Goal: Task Accomplishment & Management: Manage account settings

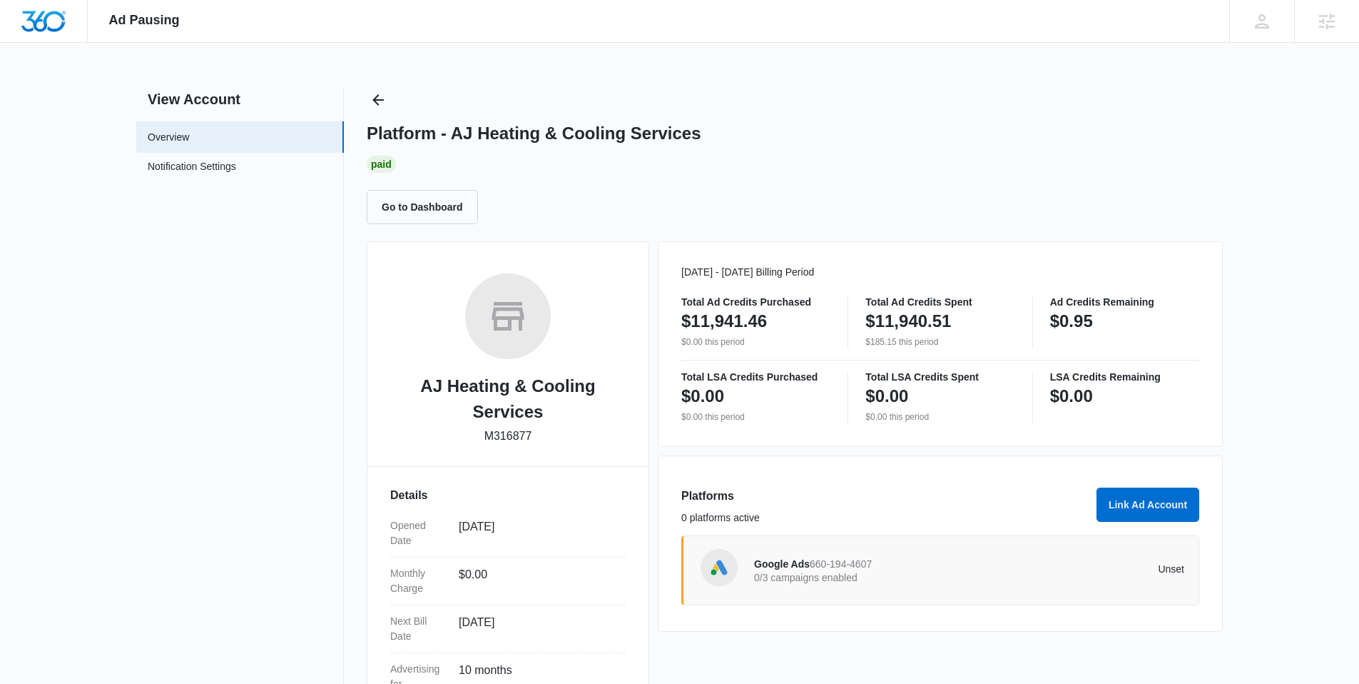
click at [881, 572] on p "0/3 campaigns enabled" at bounding box center [861, 577] width 215 height 10
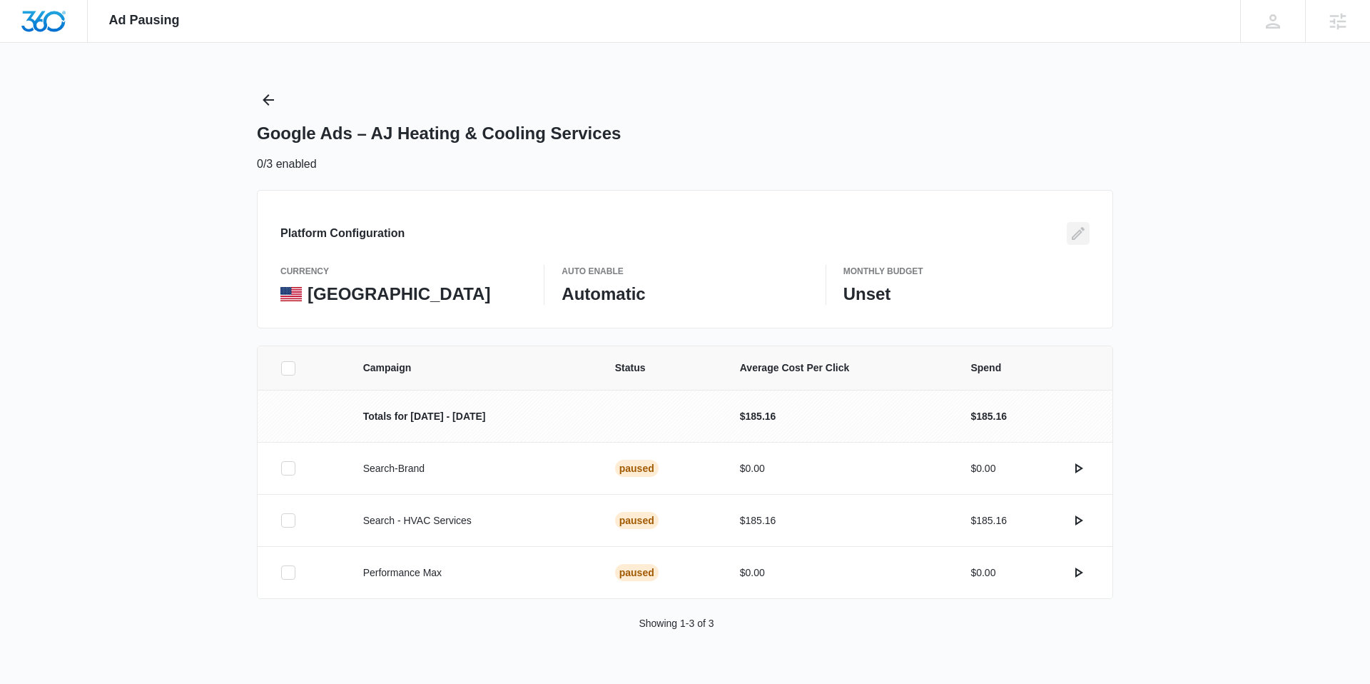
click at [1077, 233] on icon "Edit" at bounding box center [1078, 233] width 17 height 17
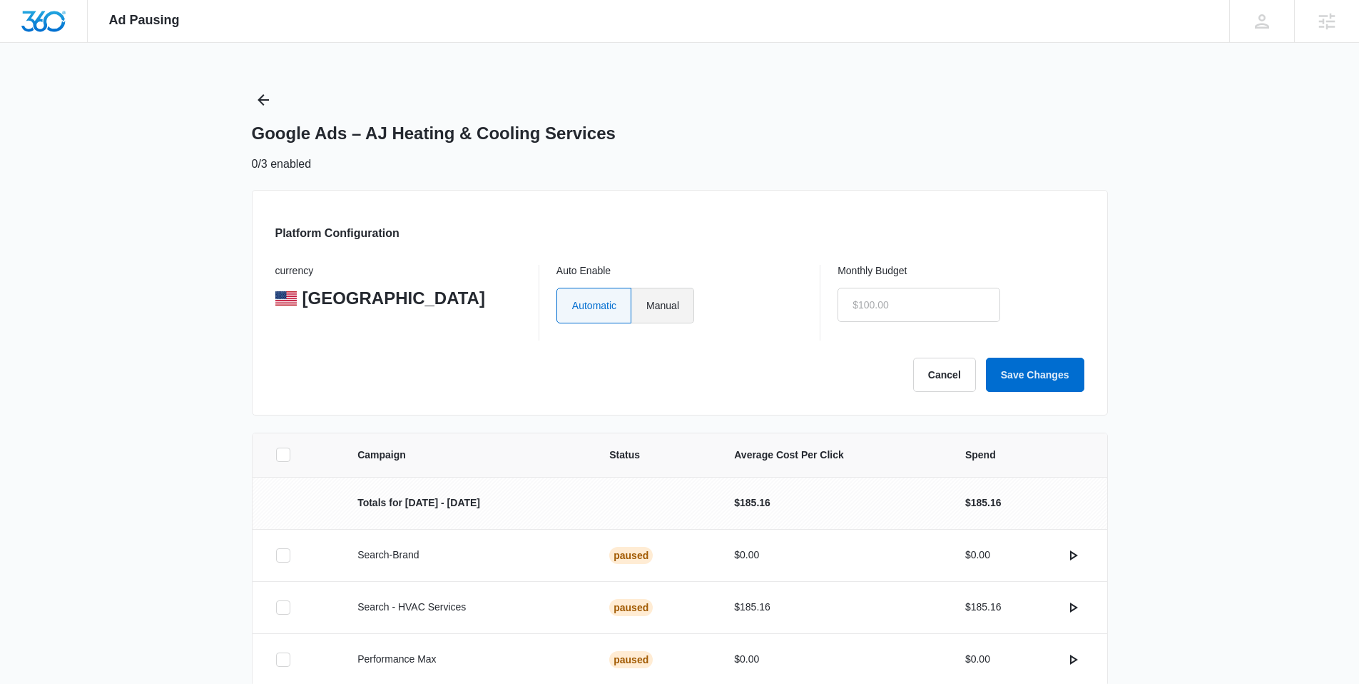
click at [654, 300] on label "Manual" at bounding box center [662, 306] width 63 height 36
click at [646, 305] on input "Manual" at bounding box center [646, 305] width 1 height 1
radio input "true"
click at [902, 302] on input "text" at bounding box center [919, 305] width 163 height 34
type input "$1.00"
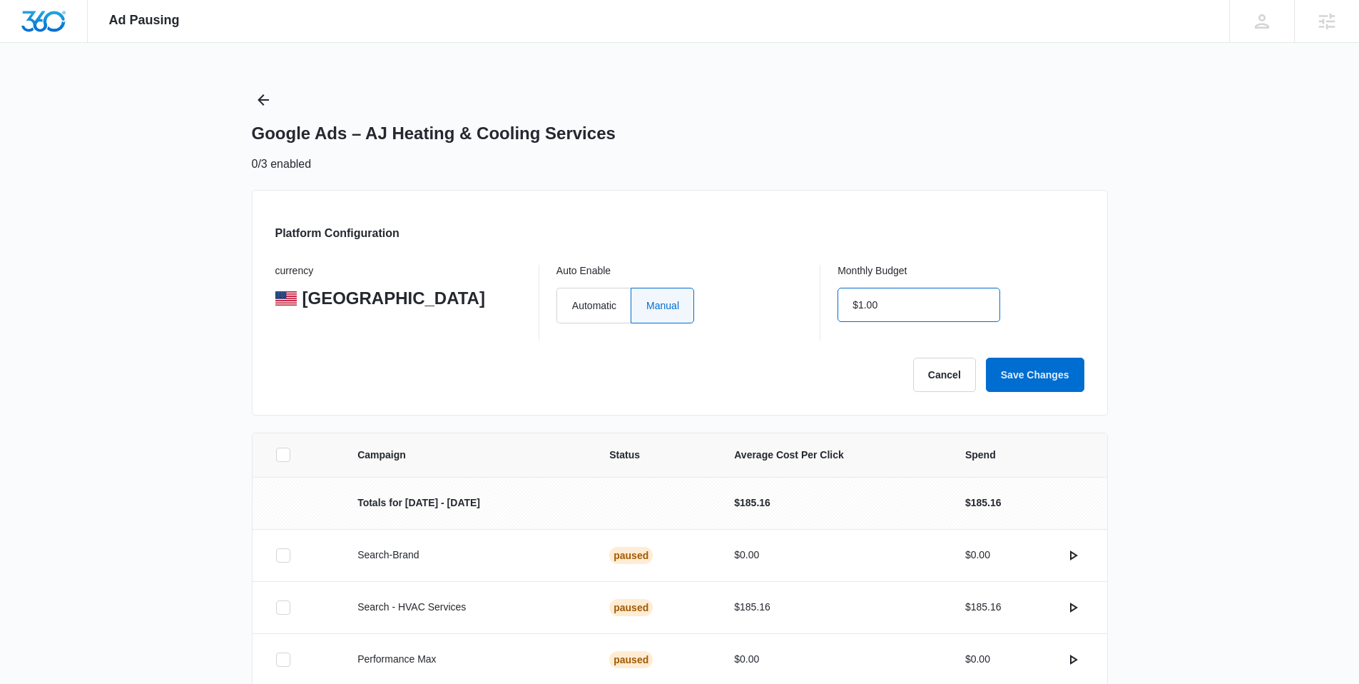
click button "Save Changes" at bounding box center [1035, 374] width 98 height 34
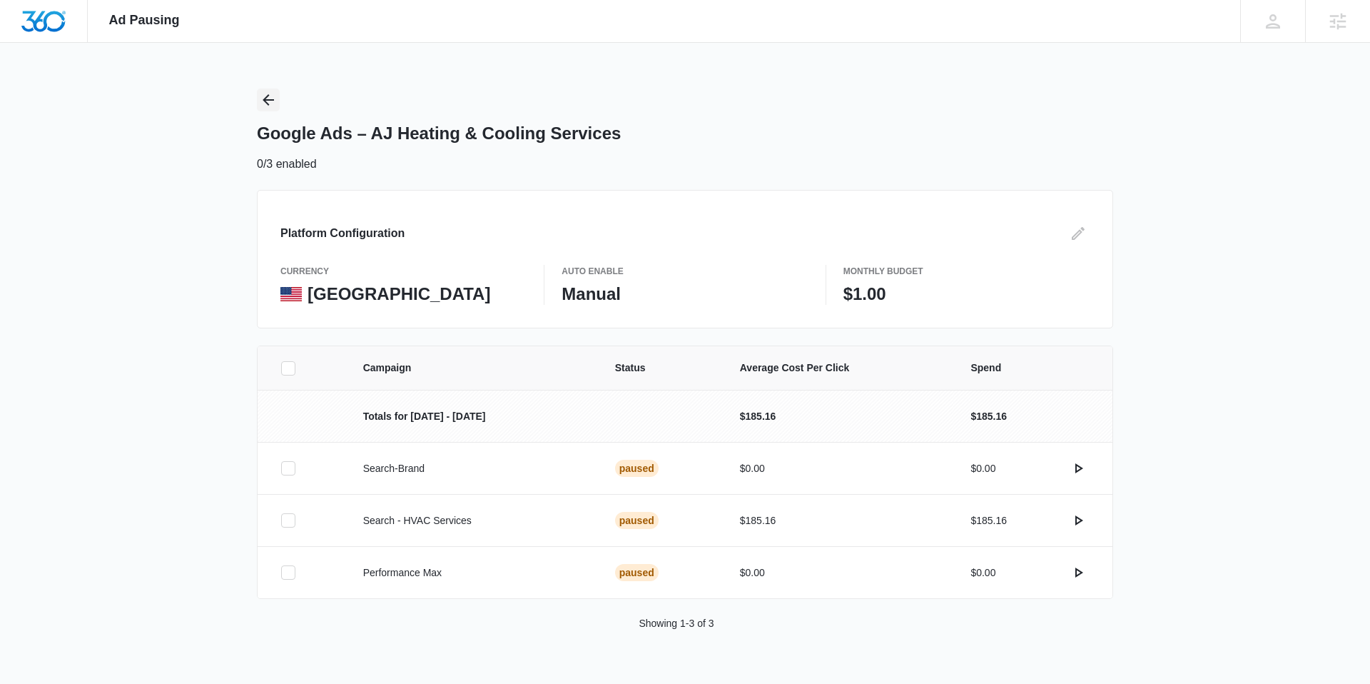
click at [268, 98] on icon "Back" at bounding box center [268, 99] width 17 height 17
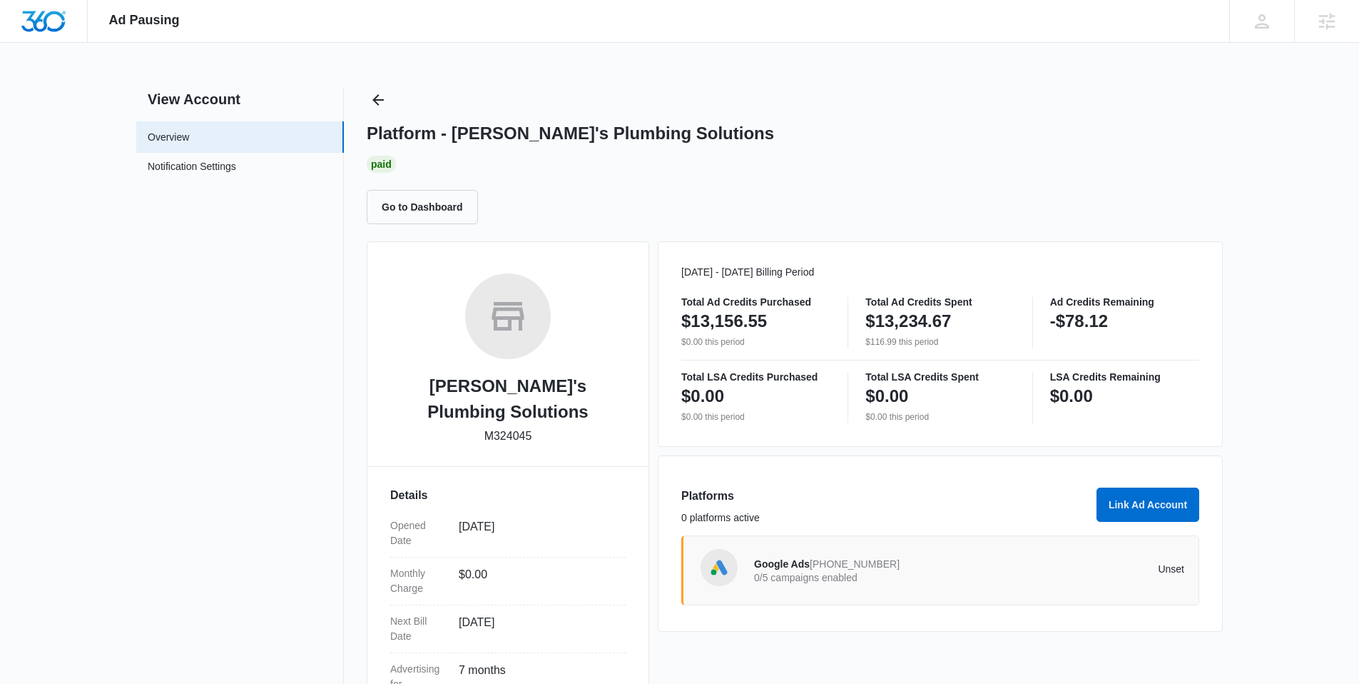
click at [832, 569] on span "773-745-6642" at bounding box center [855, 563] width 90 height 11
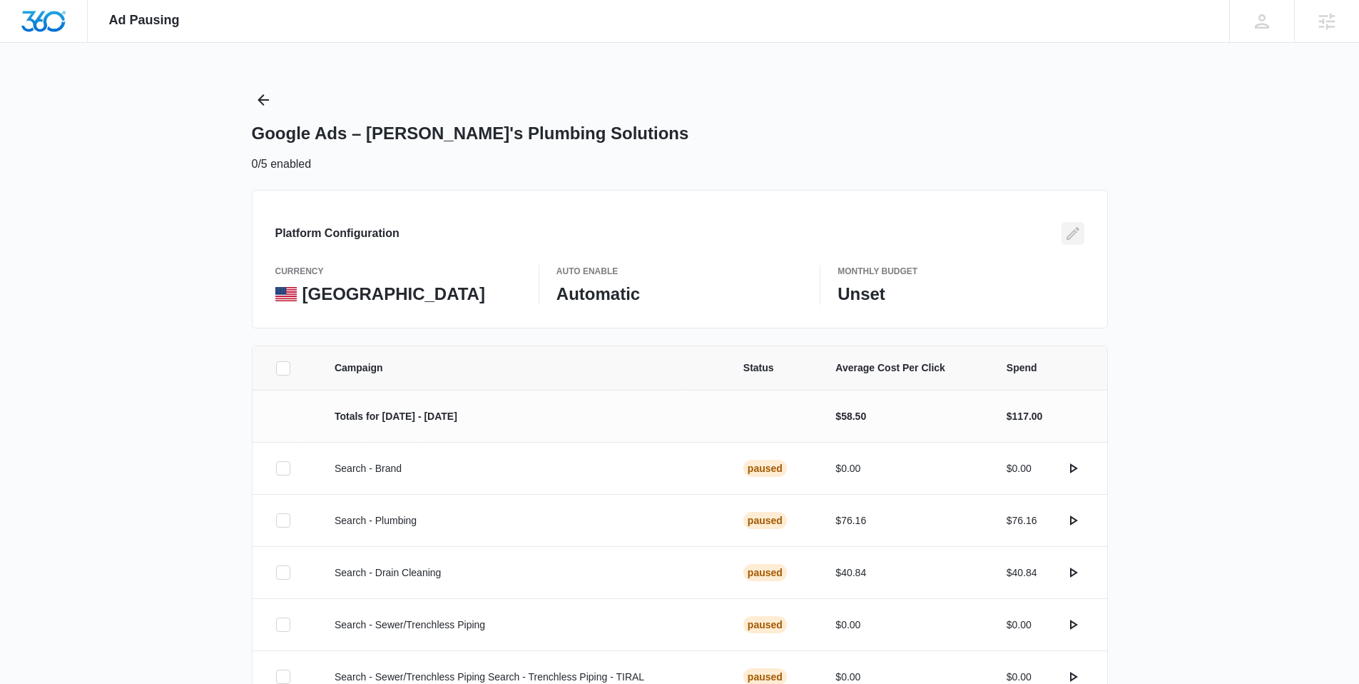
click at [1068, 230] on icon "Edit" at bounding box center [1073, 233] width 17 height 17
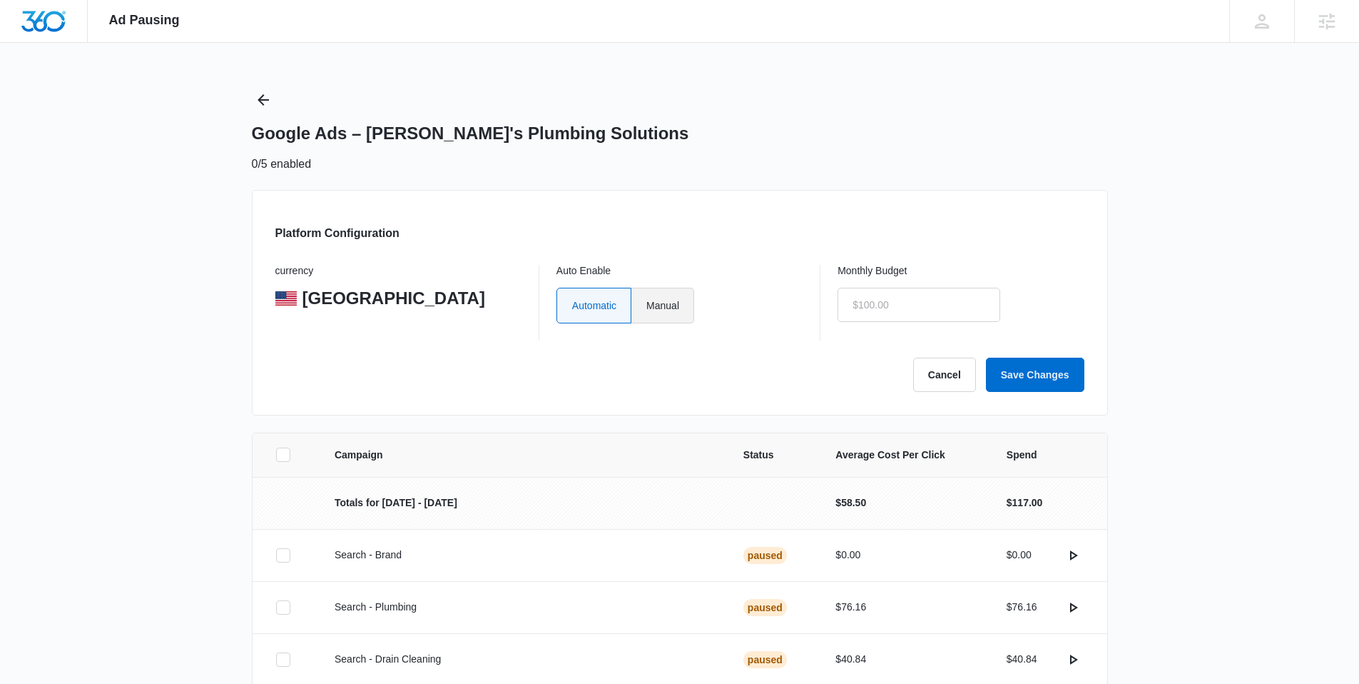
click at [671, 303] on label "Manual" at bounding box center [662, 306] width 63 height 36
click at [646, 305] on input "Manual" at bounding box center [646, 305] width 1 height 1
radio input "true"
click at [903, 305] on input "text" at bounding box center [919, 305] width 163 height 34
type input "$1.00"
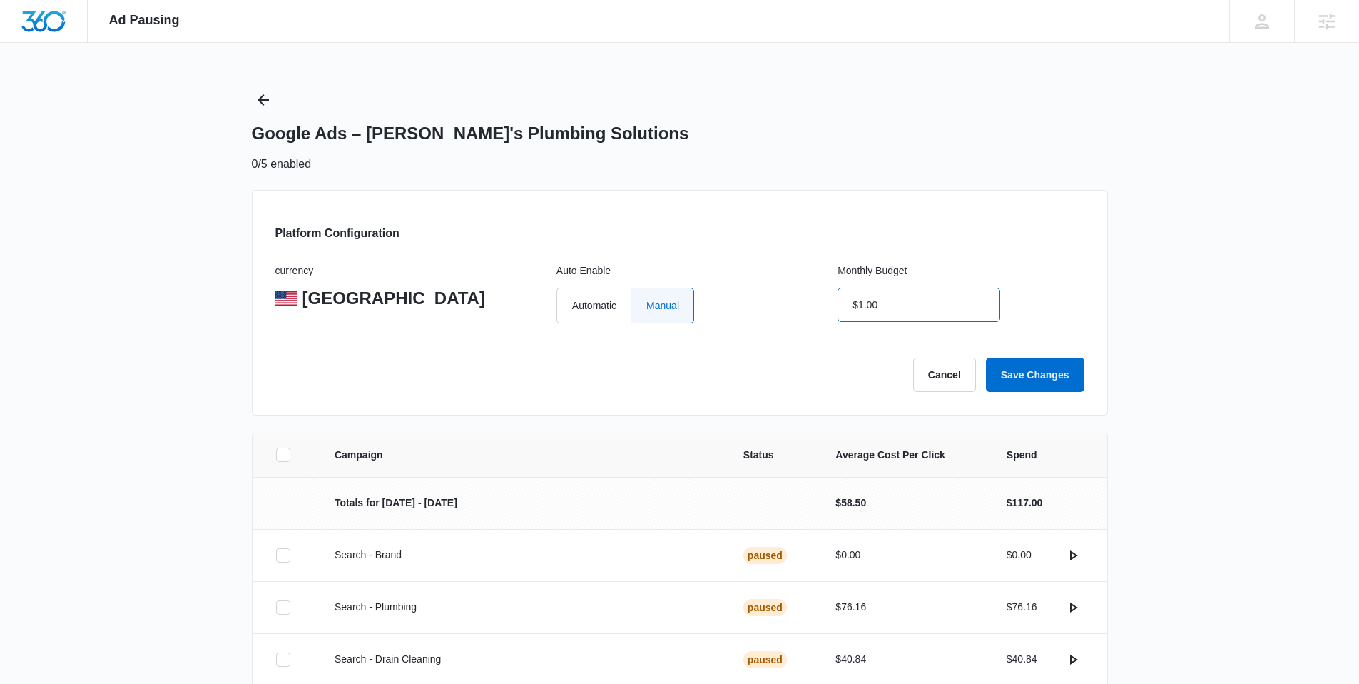
click button "Save Changes" at bounding box center [1035, 374] width 98 height 34
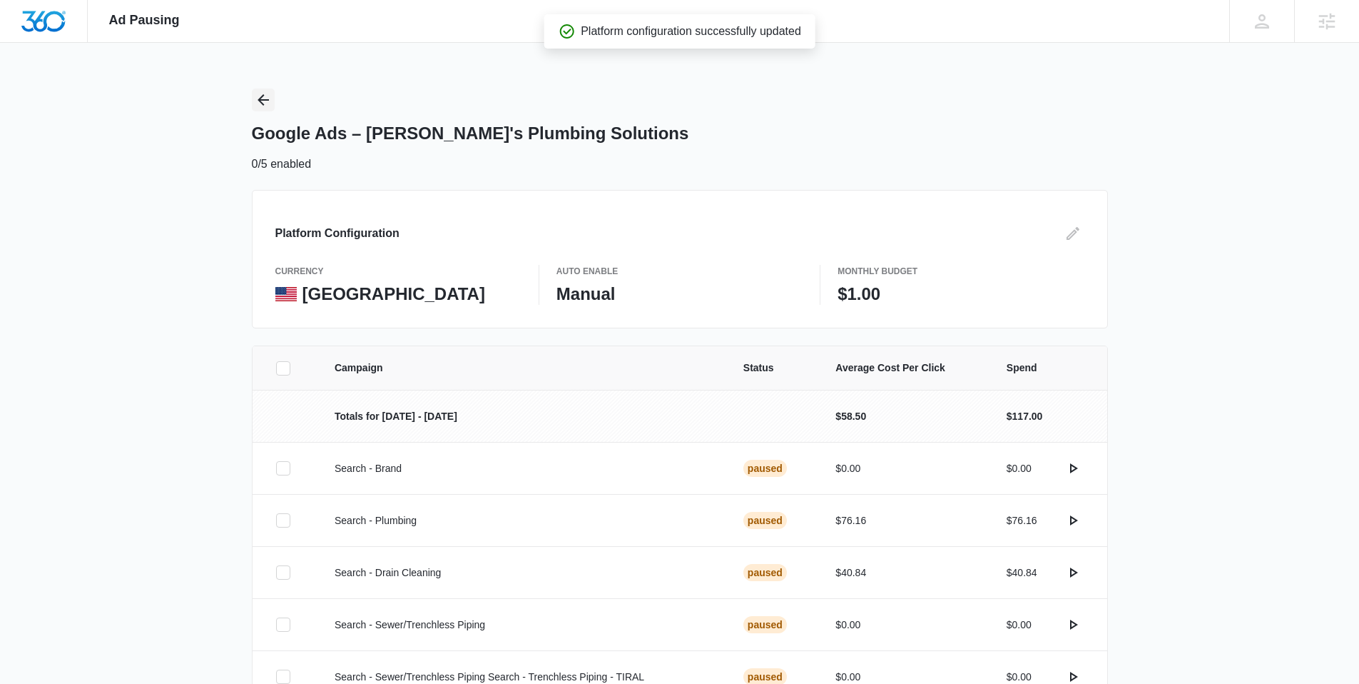
click at [258, 100] on icon "Back" at bounding box center [263, 99] width 11 height 11
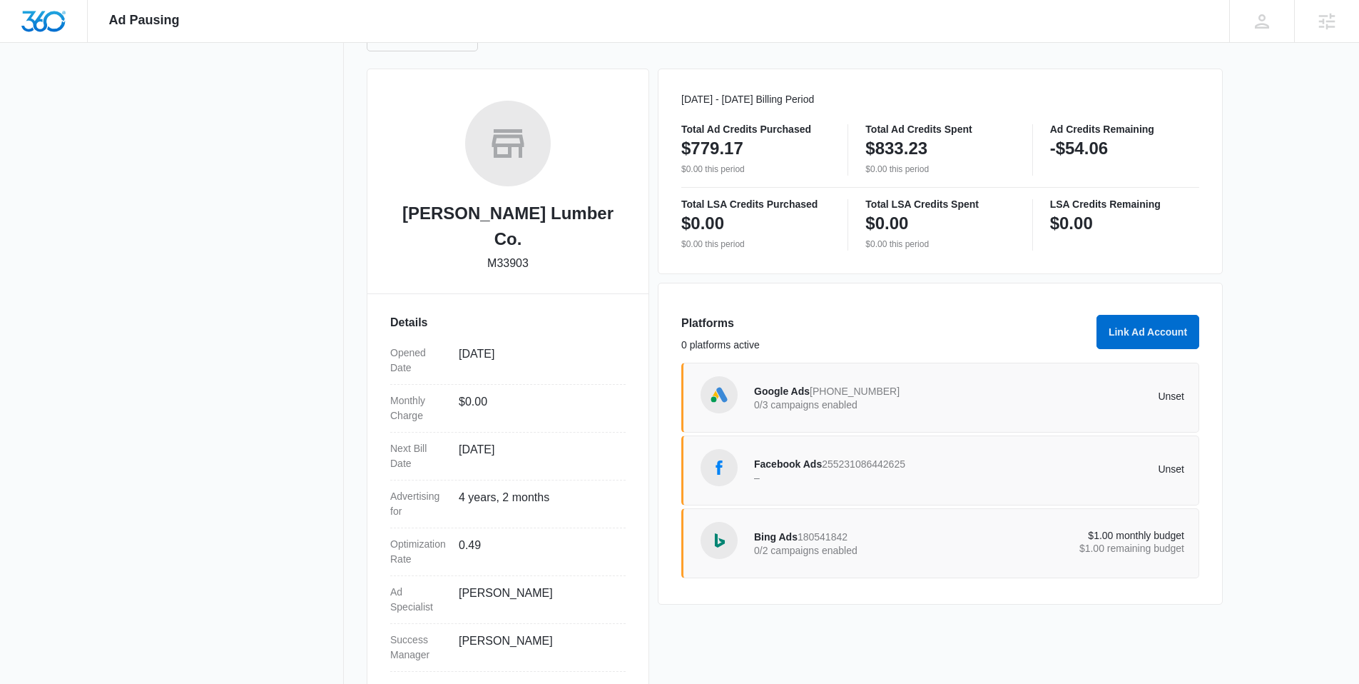
scroll to position [175, 0]
click at [858, 393] on span "[PHONE_NUMBER]" at bounding box center [855, 388] width 90 height 11
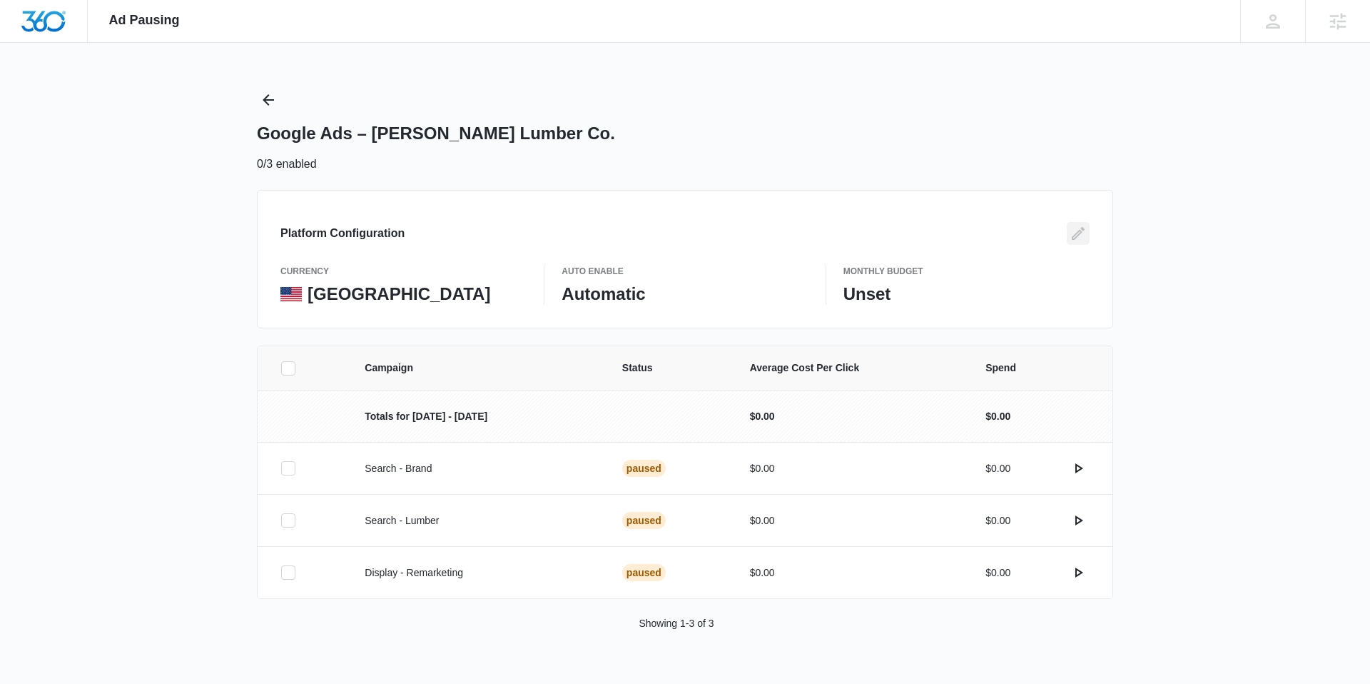
click at [1083, 230] on icon "Edit" at bounding box center [1078, 233] width 13 height 13
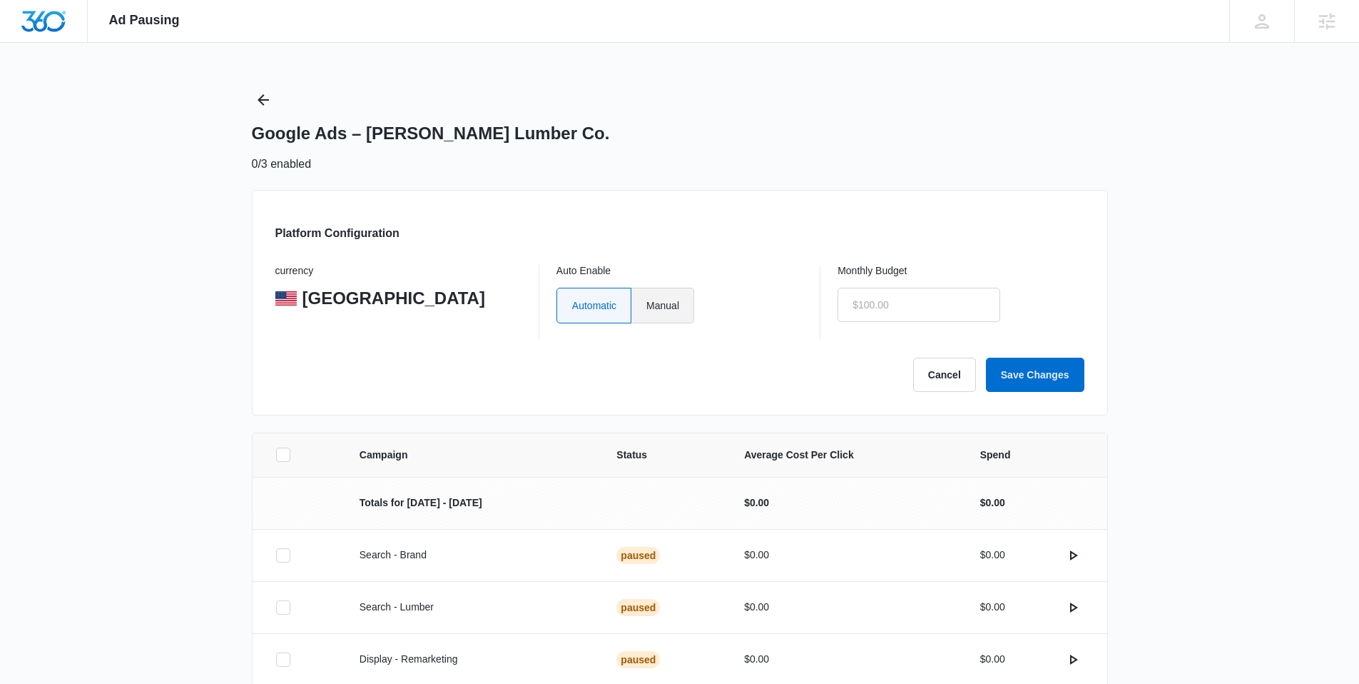
click at [670, 310] on label "Manual" at bounding box center [662, 306] width 63 height 36
click at [646, 305] on input "Manual" at bounding box center [646, 305] width 1 height 1
radio input "true"
click at [890, 300] on input "text" at bounding box center [919, 305] width 163 height 34
type input "$1.00"
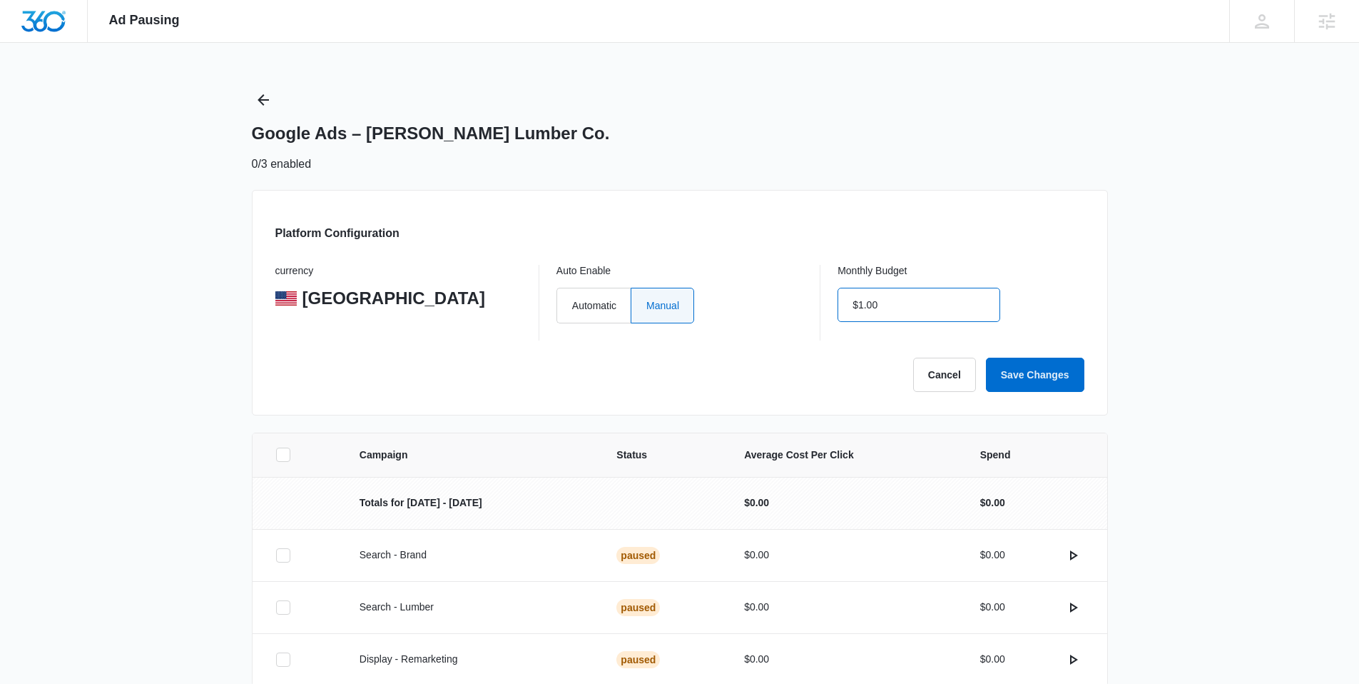
click button "Save Changes" at bounding box center [1035, 374] width 98 height 34
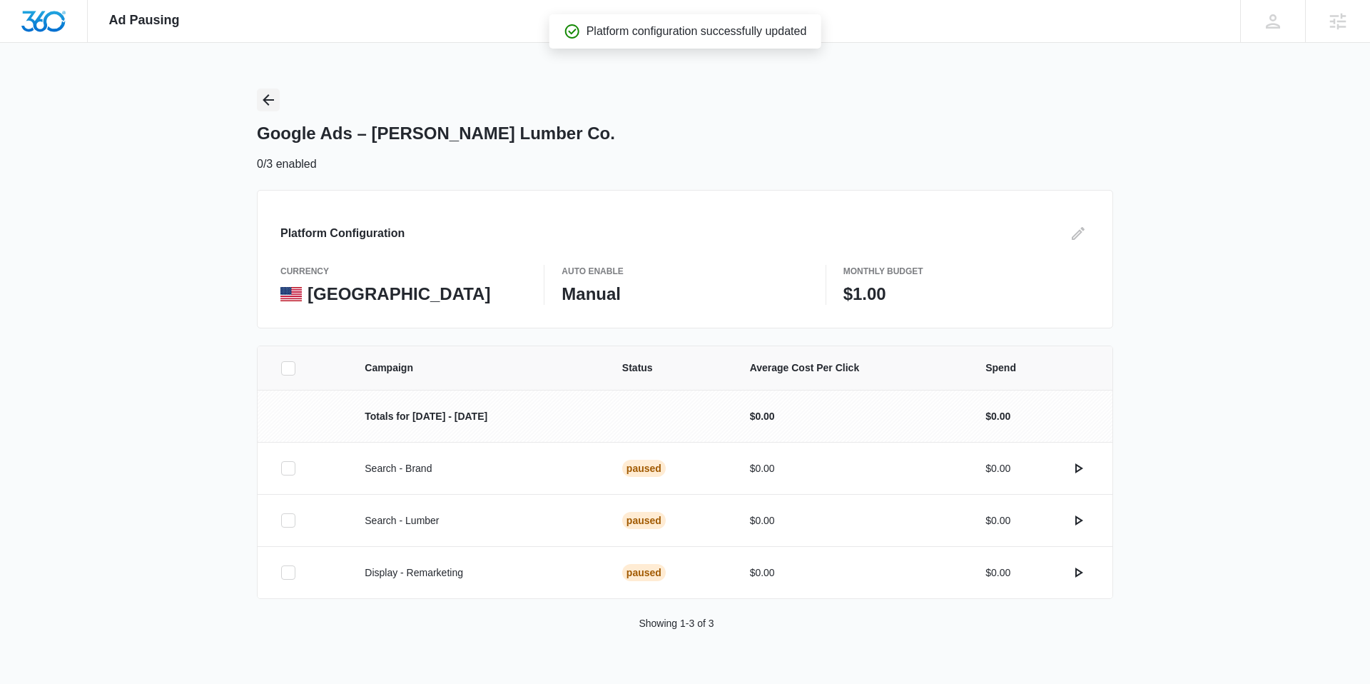
click at [272, 98] on icon "Back" at bounding box center [268, 99] width 17 height 17
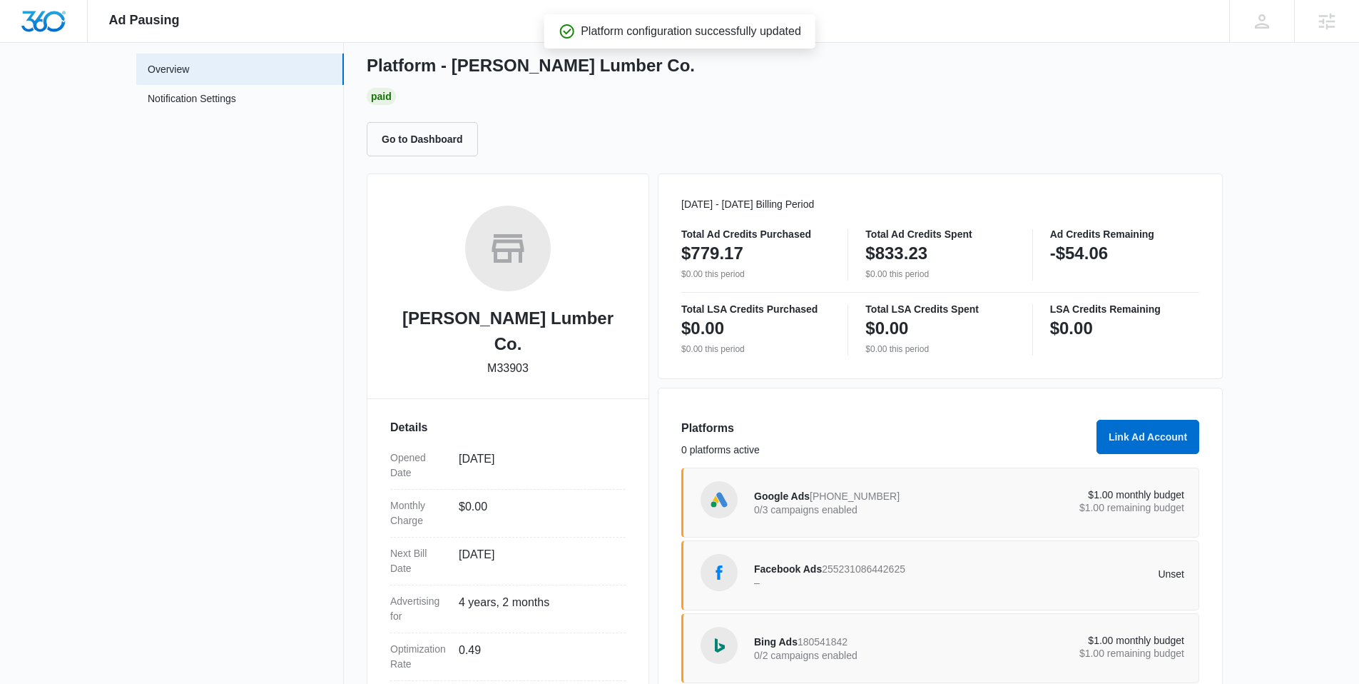
scroll to position [176, 0]
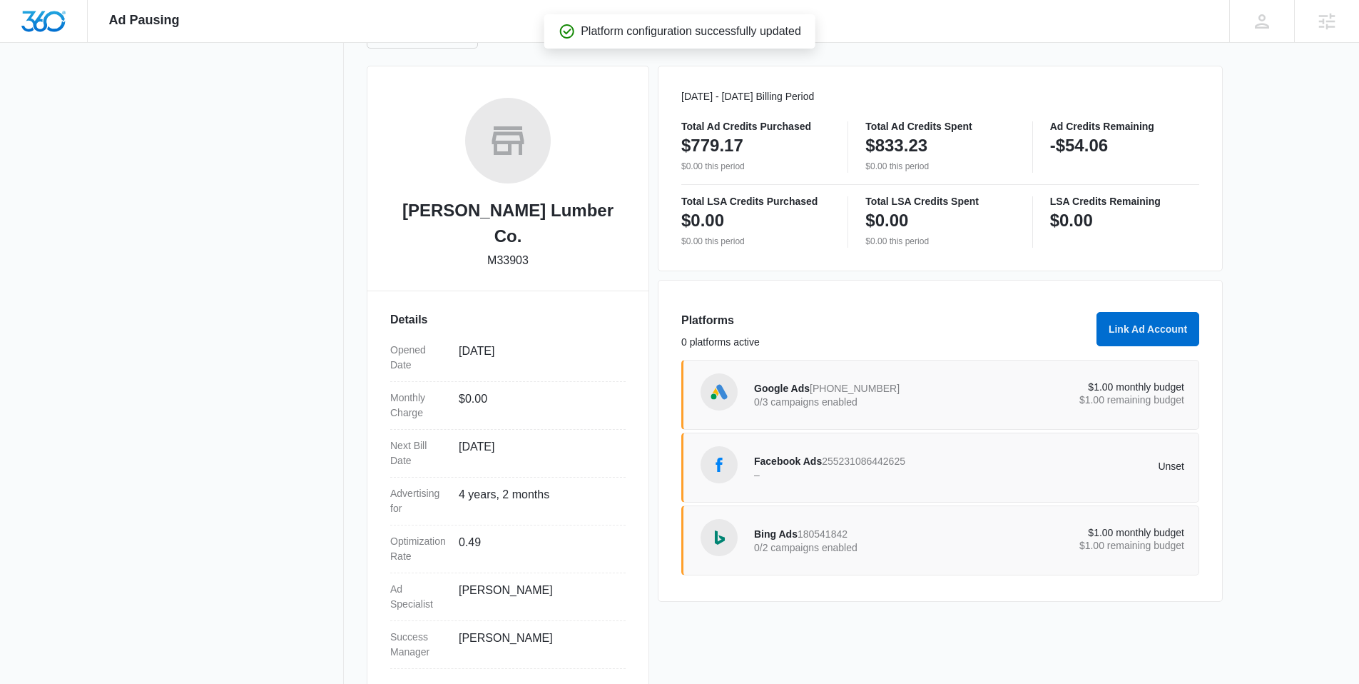
click at [882, 468] on div "Facebook Ads 255231086442625 –" at bounding box center [861, 467] width 215 height 30
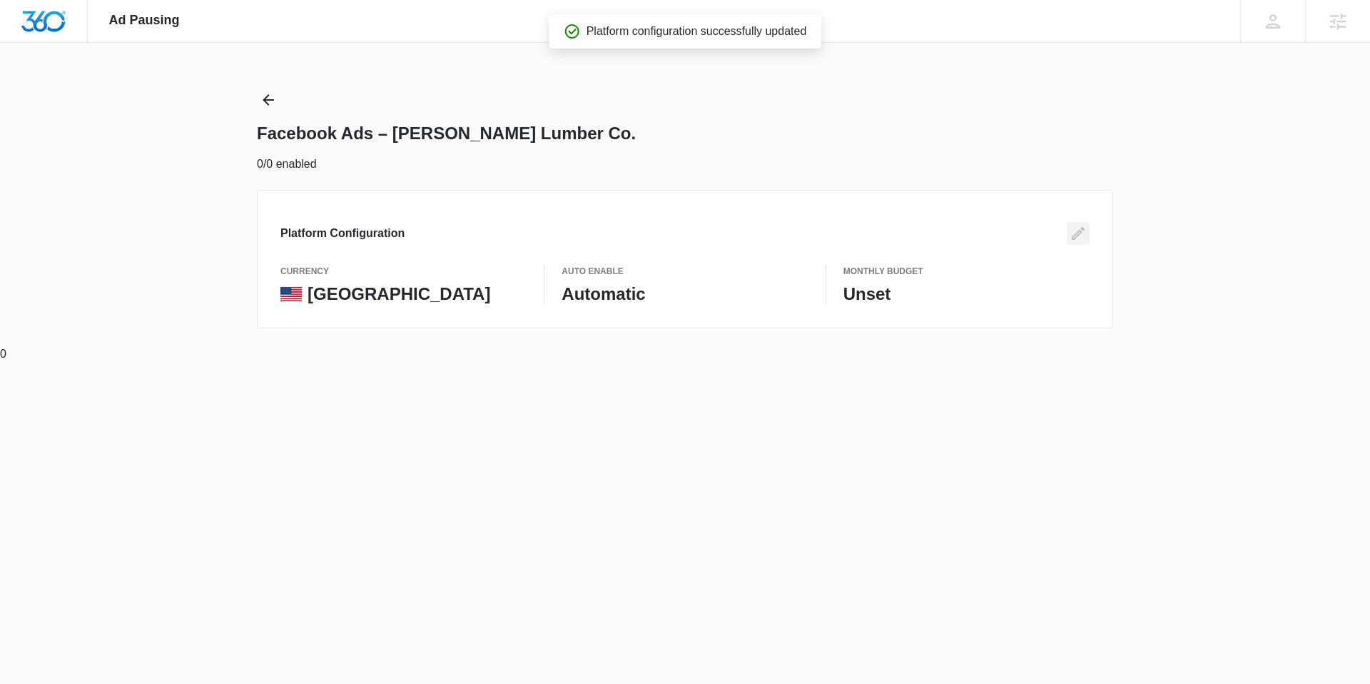
click at [1078, 233] on icon "Edit" at bounding box center [1078, 233] width 17 height 17
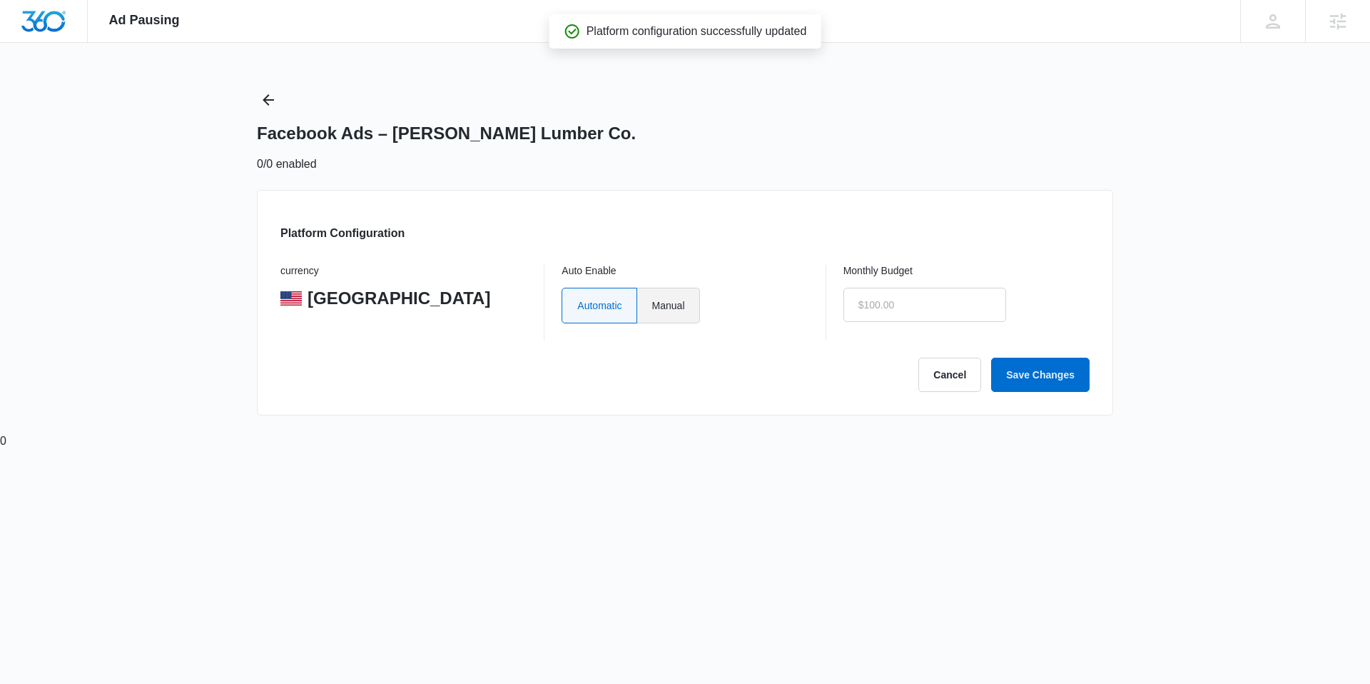
click at [659, 303] on label "Manual" at bounding box center [668, 306] width 63 height 36
click at [652, 305] on input "Manual" at bounding box center [651, 305] width 1 height 1
radio input "true"
click at [912, 308] on input "text" at bounding box center [924, 305] width 163 height 34
click at [991, 357] on button "Save Changes" at bounding box center [1040, 374] width 98 height 34
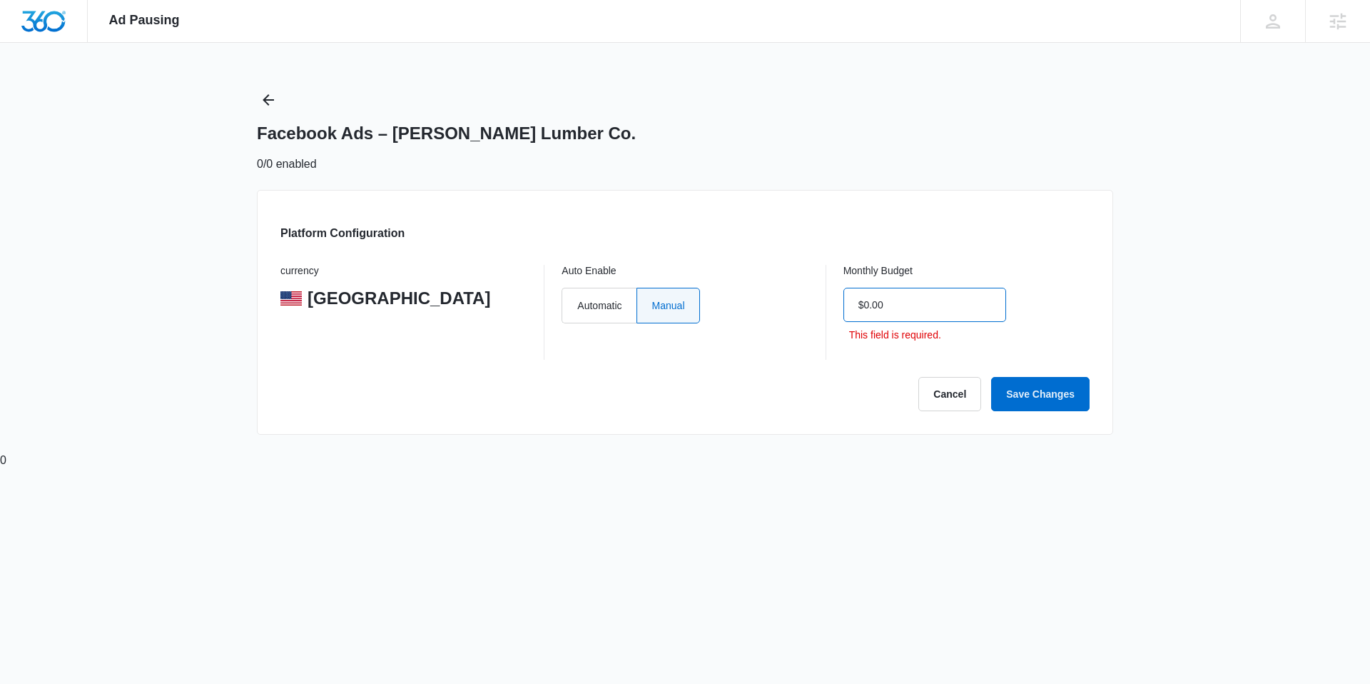
click at [912, 308] on input "$0.00" at bounding box center [924, 305] width 163 height 34
type input "$1.00"
click button "Save Changes" at bounding box center [1040, 394] width 98 height 34
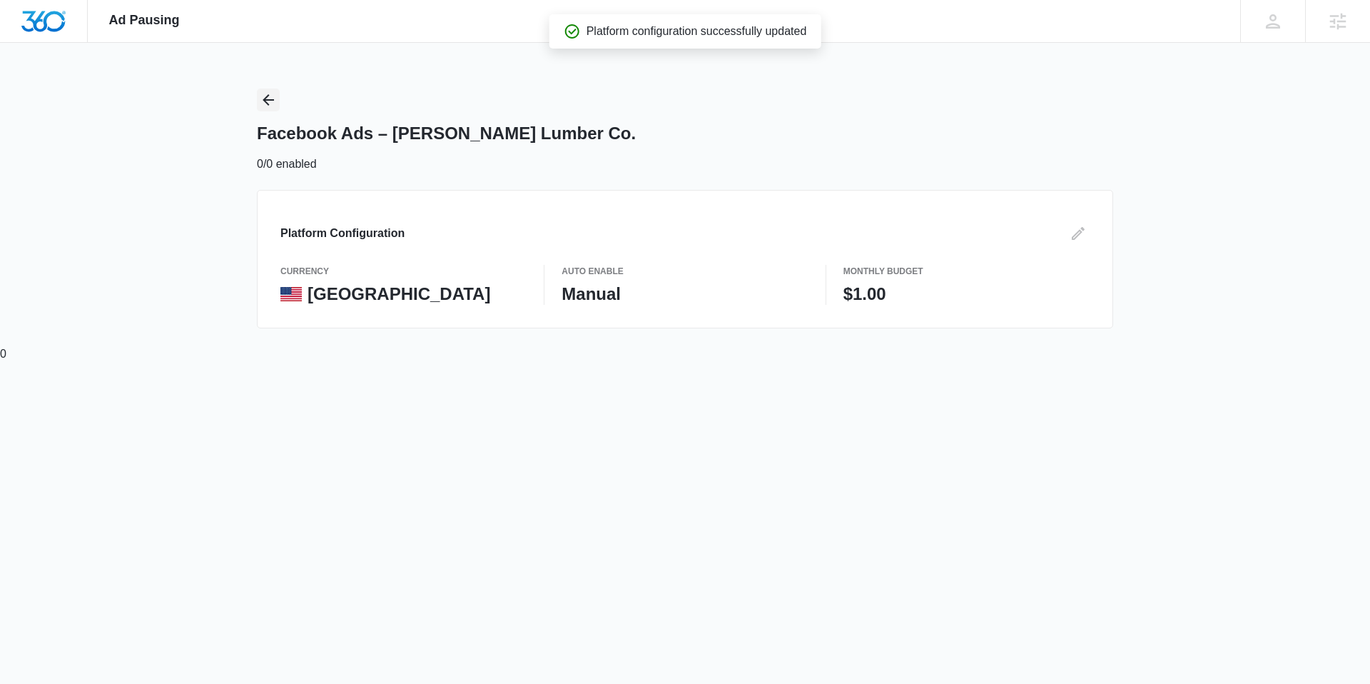
click at [273, 98] on icon "Back" at bounding box center [268, 99] width 17 height 17
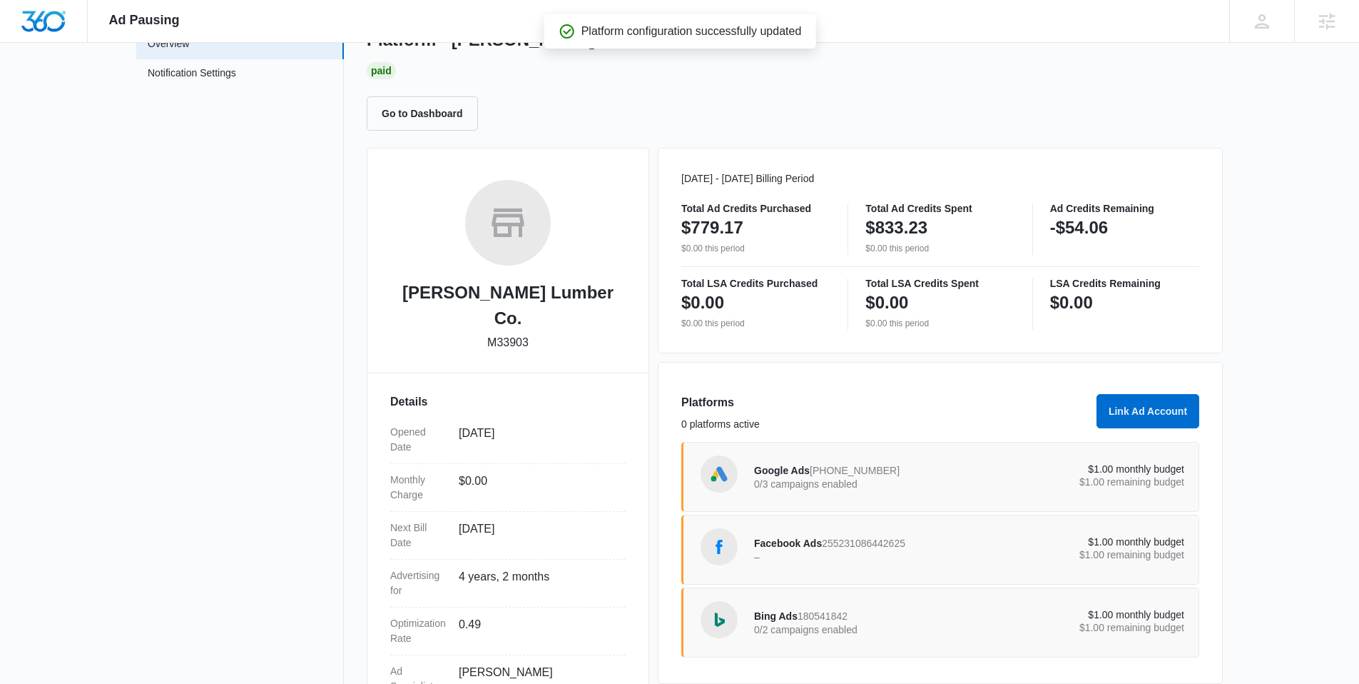
scroll to position [176, 0]
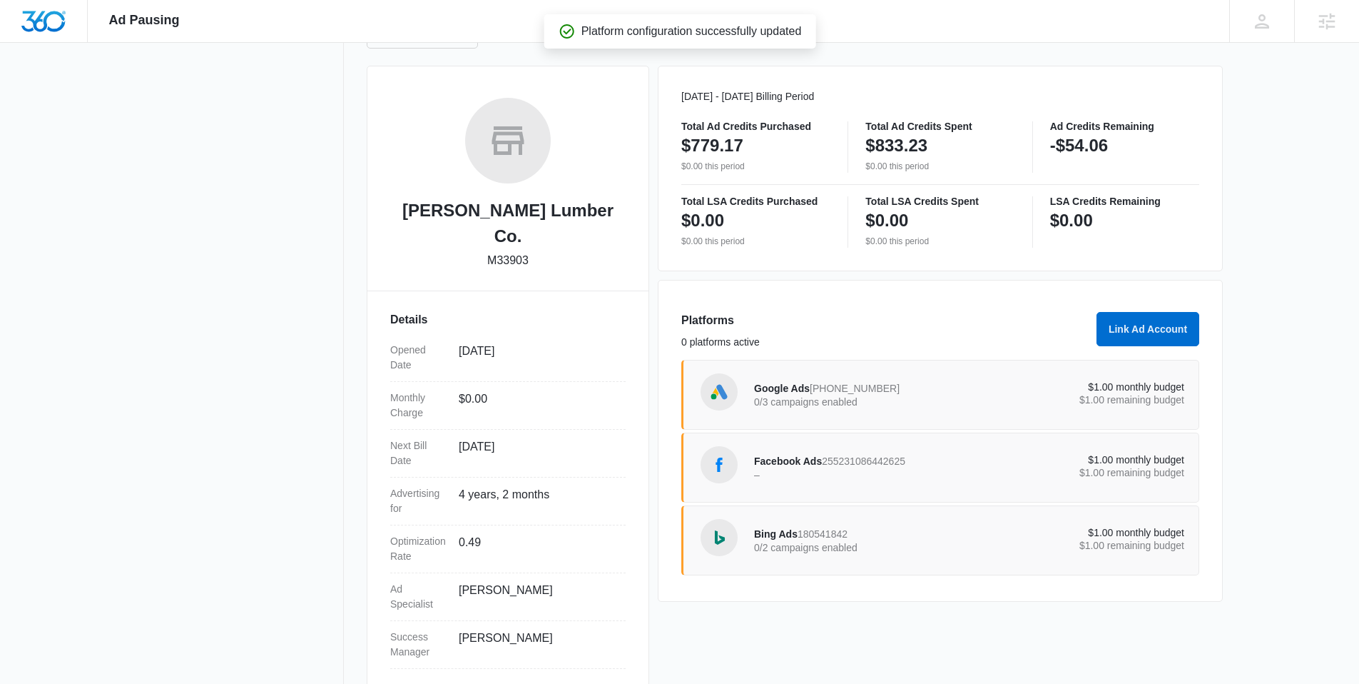
click at [897, 522] on div "Bing Ads 180541842 0/2 campaigns enabled $1.00 monthly budget $1.00 remaining b…" at bounding box center [969, 540] width 430 height 40
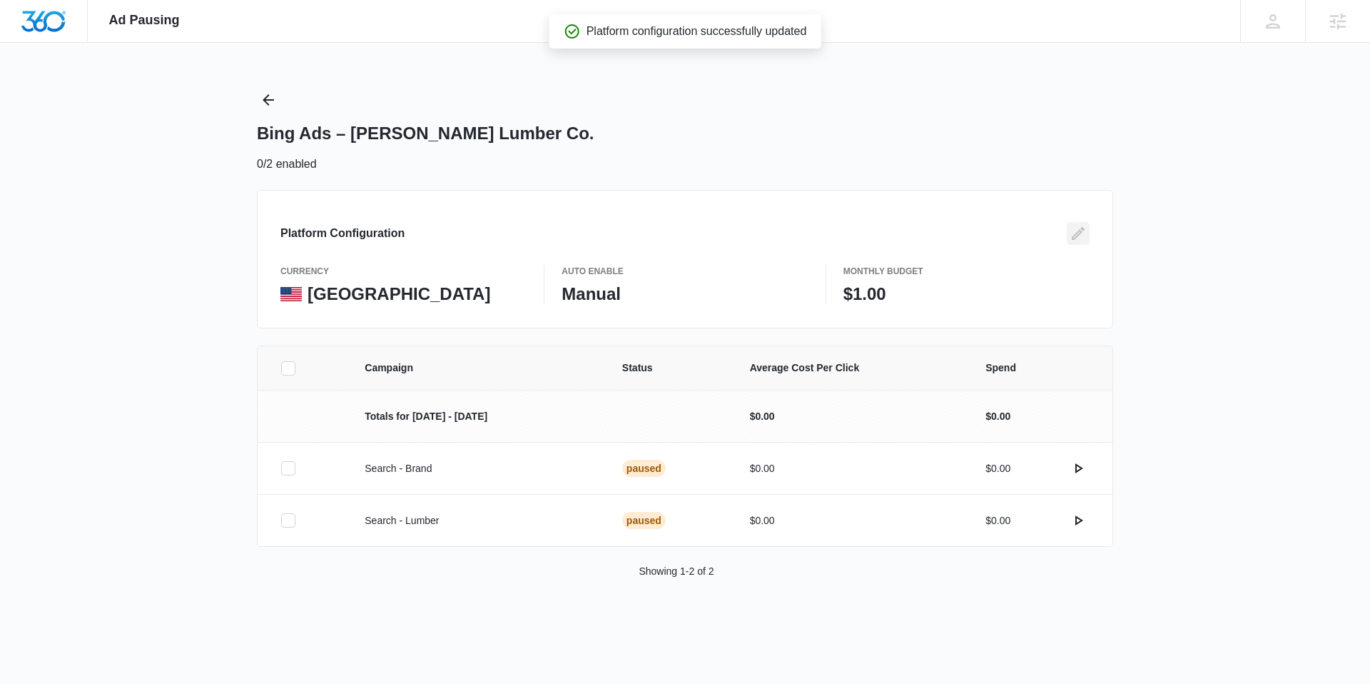
drag, startPoint x: 1080, startPoint y: 235, endPoint x: 1041, endPoint y: 258, distance: 45.4
click at [1080, 235] on icon "Edit" at bounding box center [1078, 233] width 17 height 17
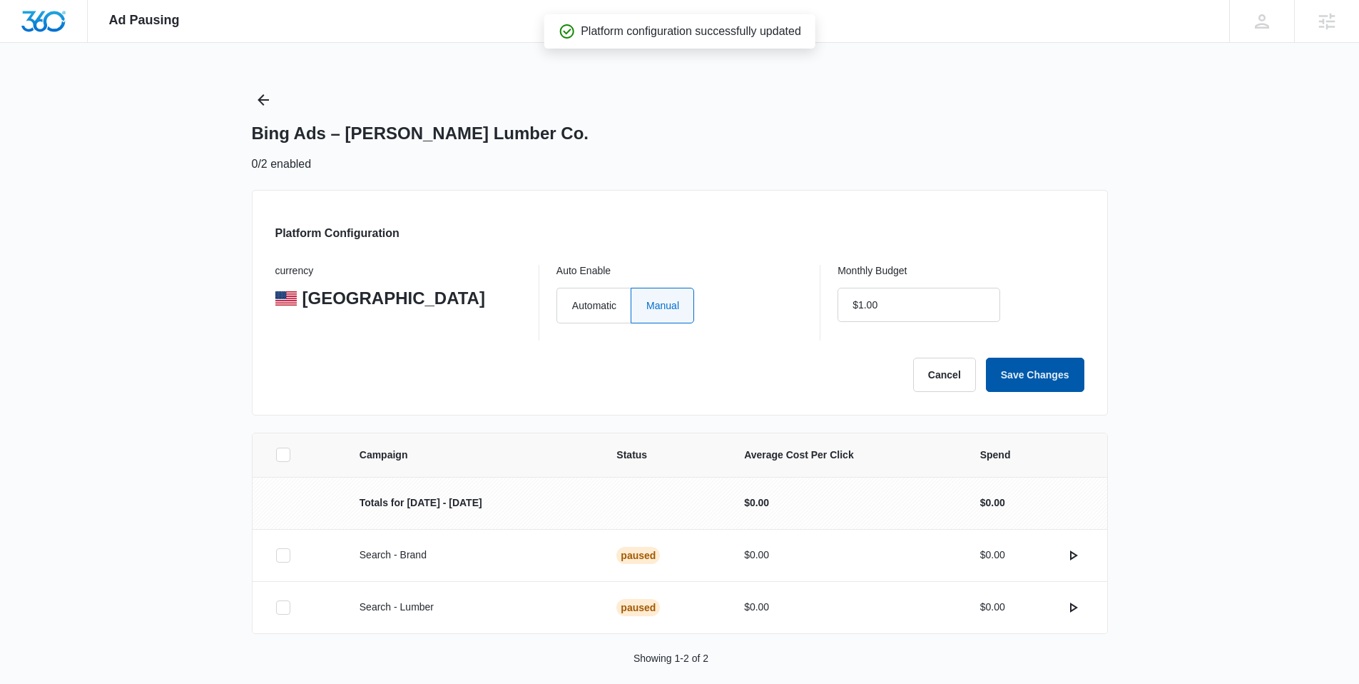
click at [1042, 377] on button "Save Changes" at bounding box center [1035, 374] width 98 height 34
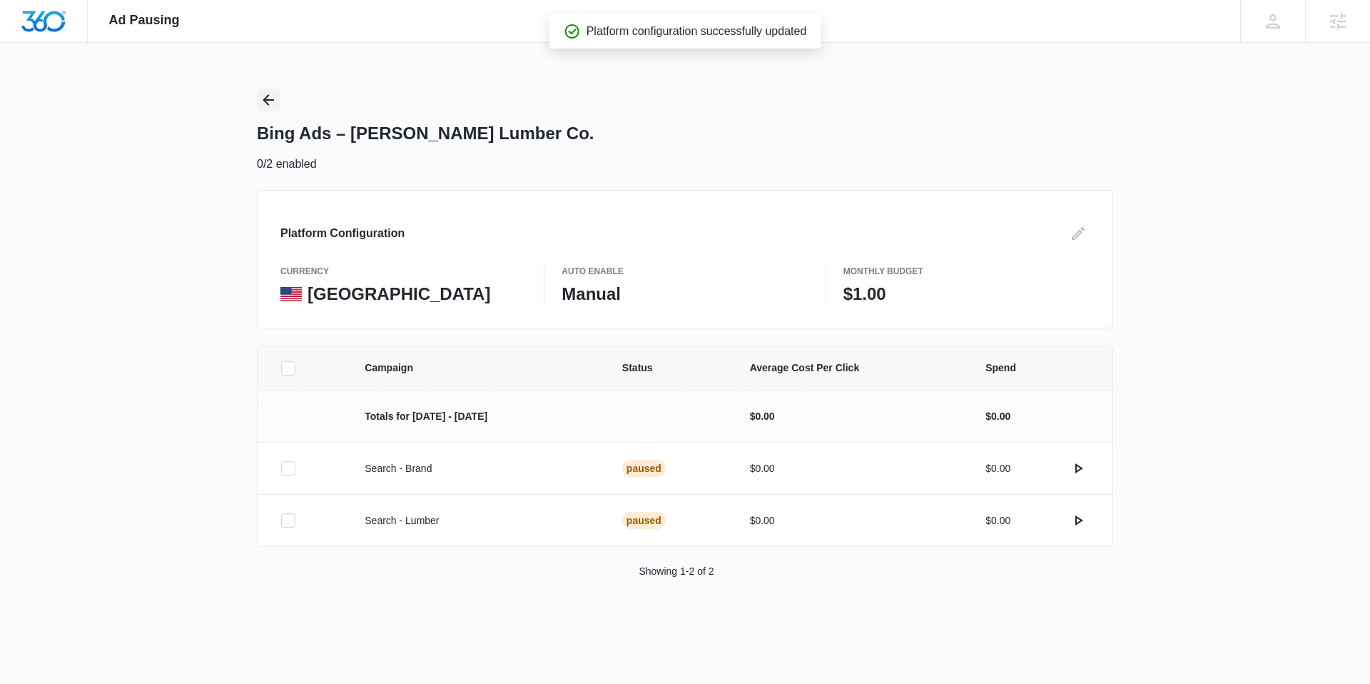
click at [263, 96] on icon "Back" at bounding box center [268, 99] width 17 height 17
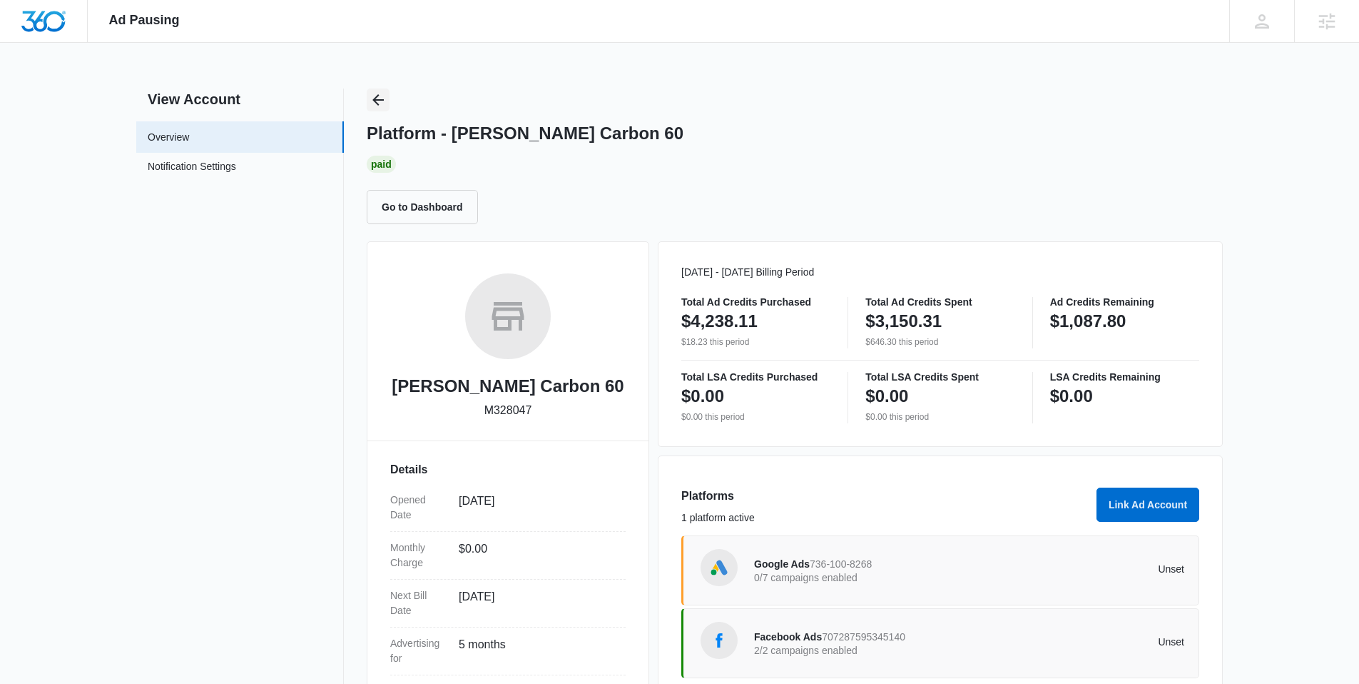
click at [377, 98] on icon "Back" at bounding box center [378, 99] width 17 height 17
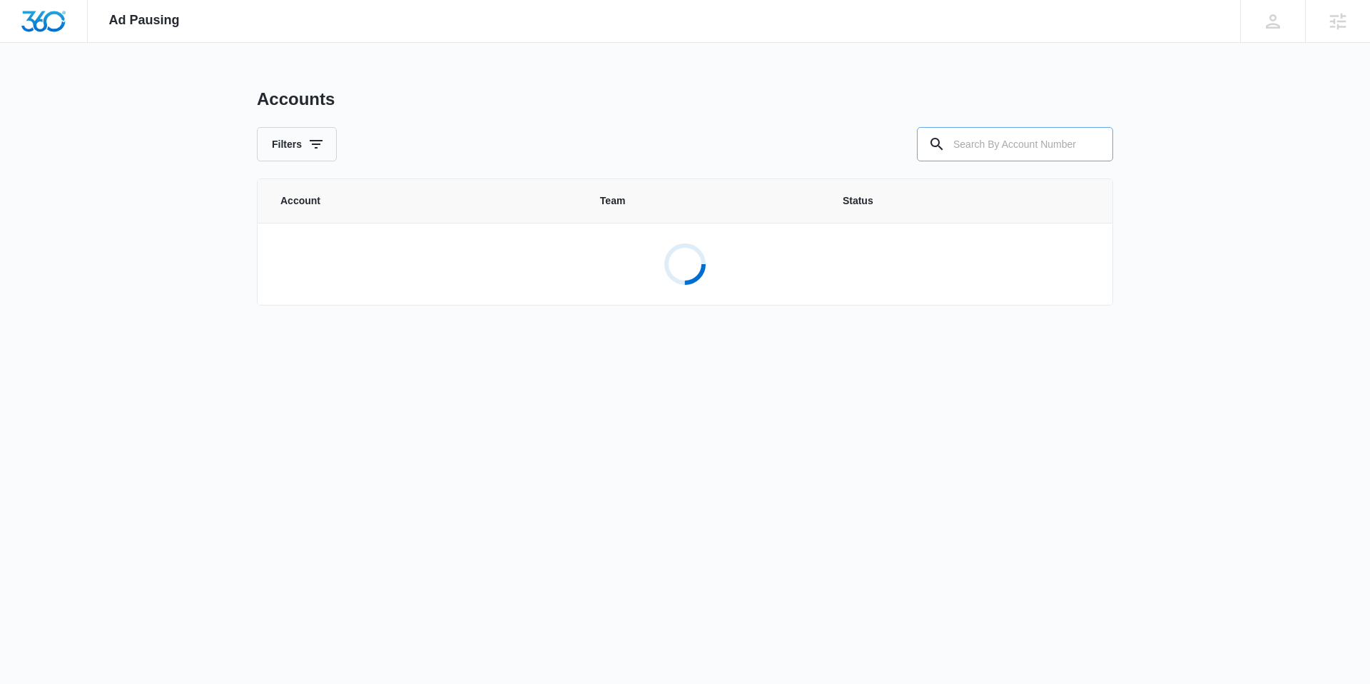
click at [1057, 146] on input "text" at bounding box center [1015, 144] width 196 height 34
paste input "M320418"
type input "M320418"
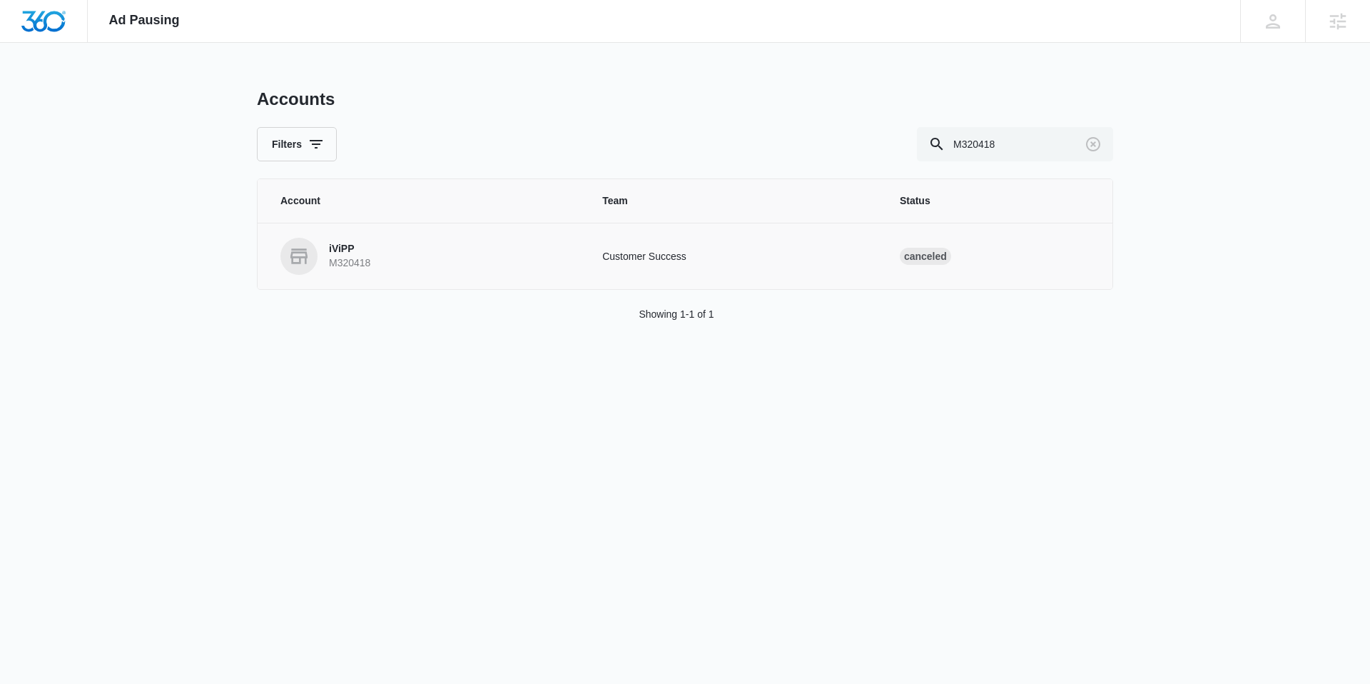
click at [349, 258] on p "M320418" at bounding box center [349, 263] width 41 height 14
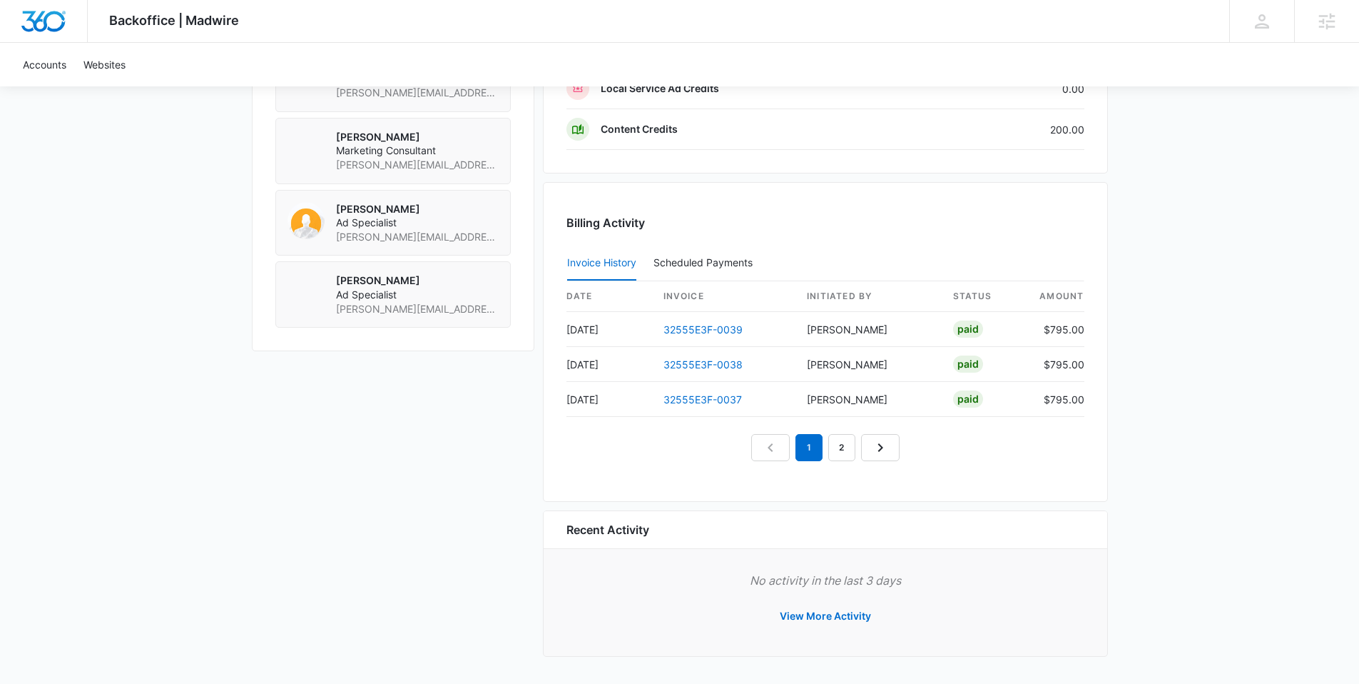
scroll to position [1098, 0]
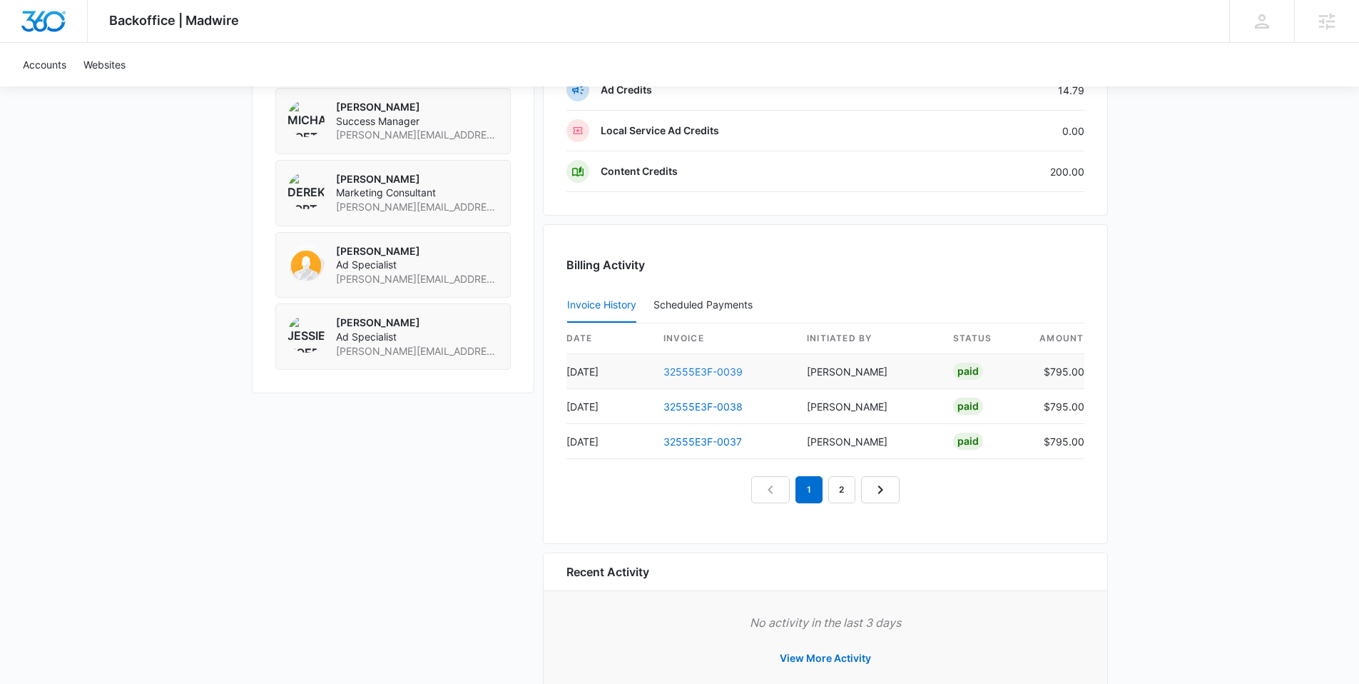
click at [701, 369] on link "32555E3F-0039" at bounding box center [703, 371] width 79 height 12
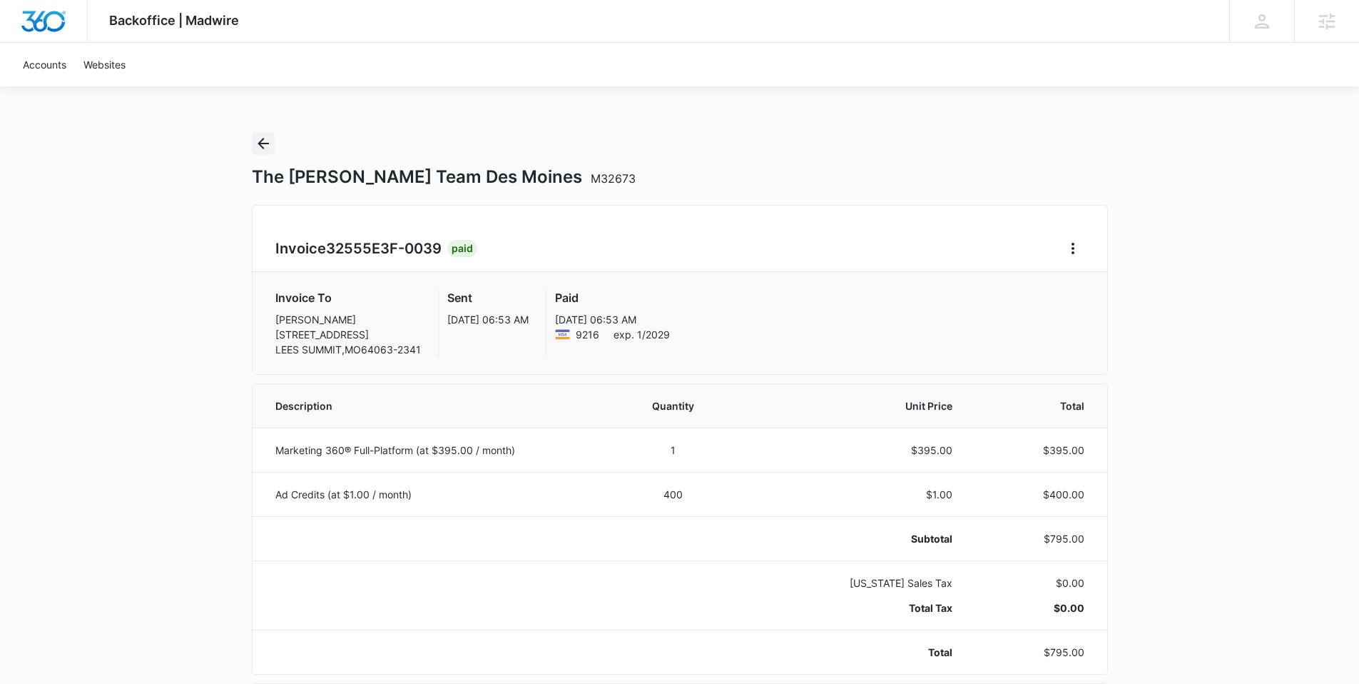
click at [270, 141] on icon "Back" at bounding box center [263, 143] width 17 height 17
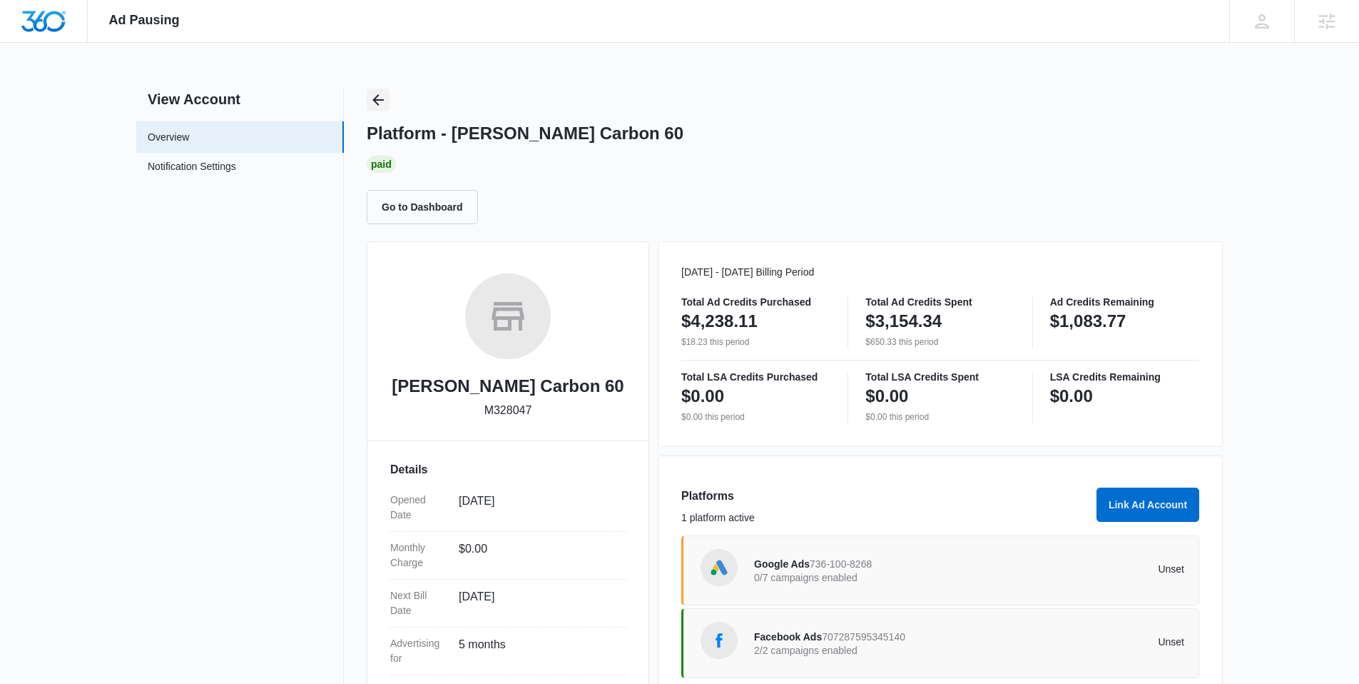
click at [377, 100] on icon "Back" at bounding box center [377, 99] width 11 height 11
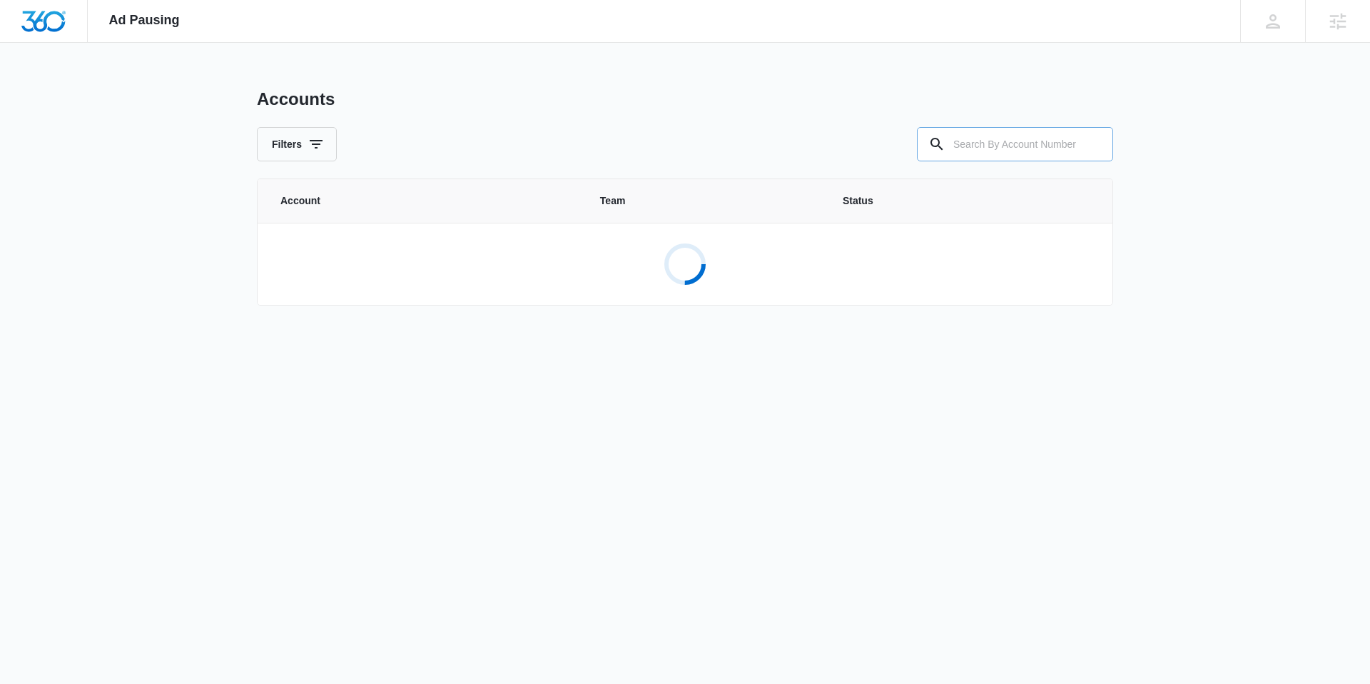
click at [1025, 141] on input "text" at bounding box center [1015, 144] width 196 height 34
paste input "M323586"
type input "M323586"
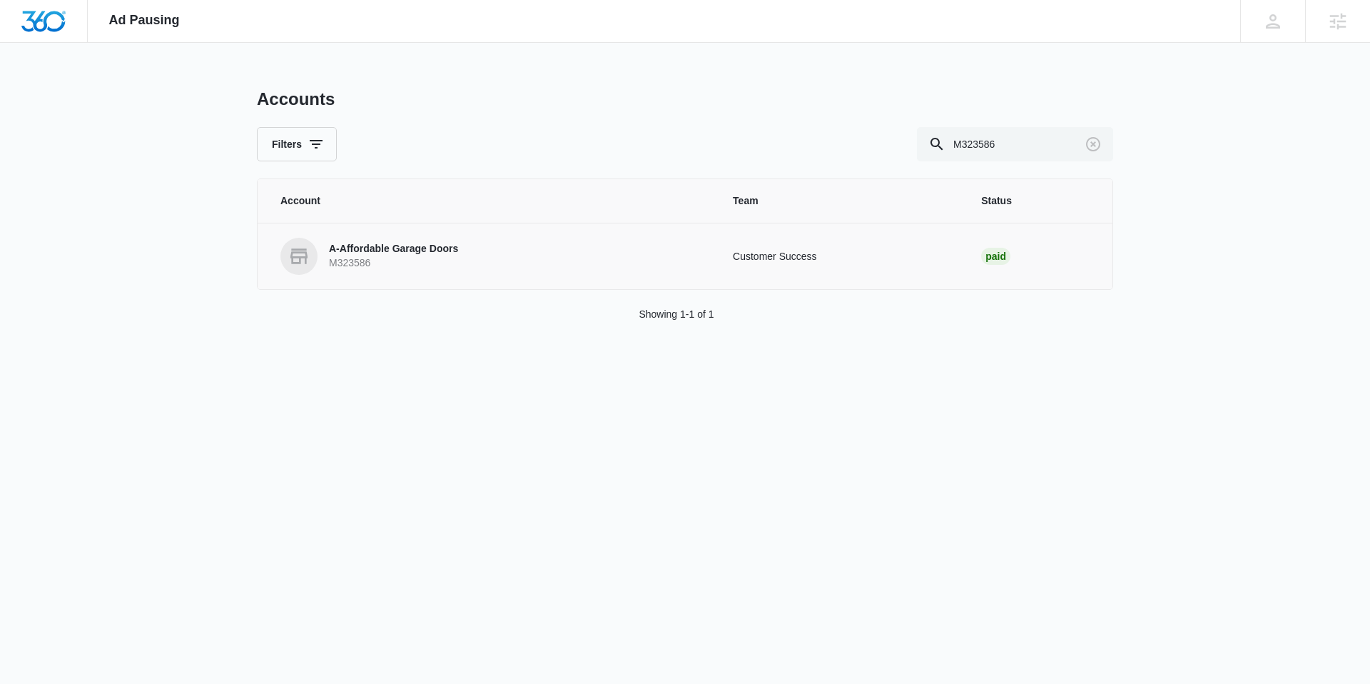
click at [445, 255] on p "A-Affordable Garage Doors" at bounding box center [393, 249] width 129 height 14
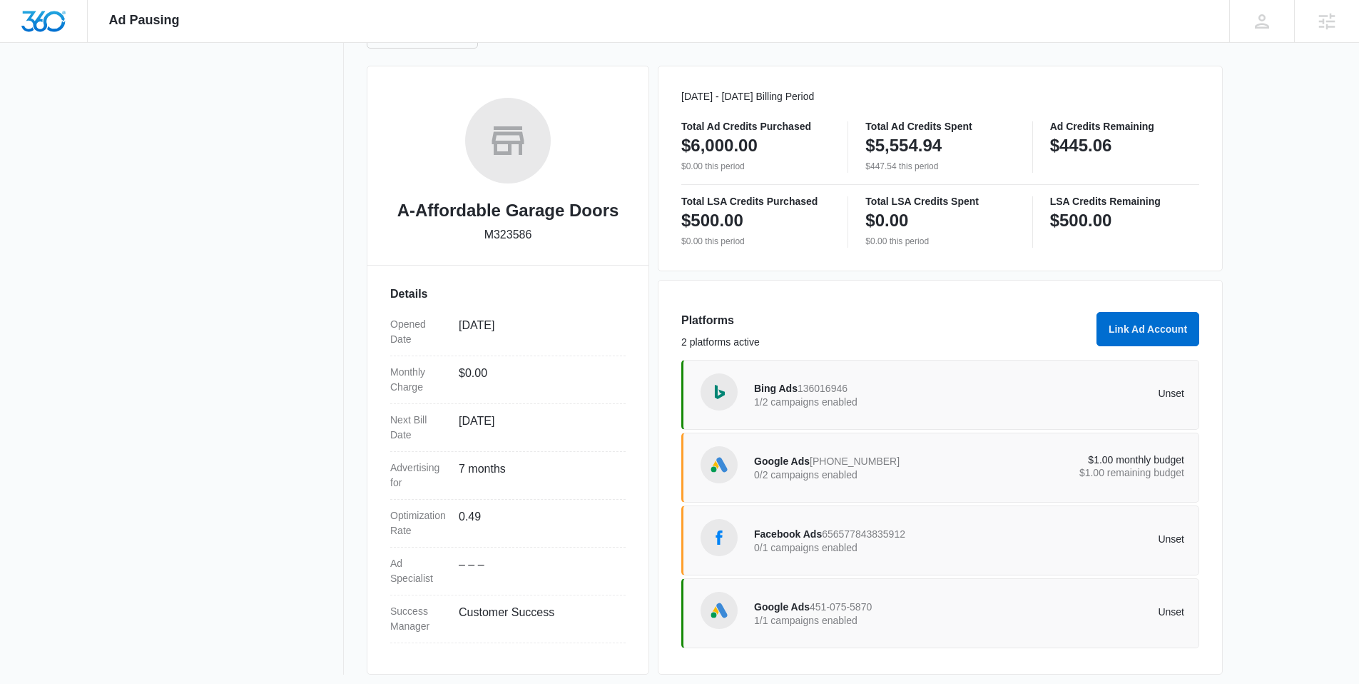
scroll to position [183, 0]
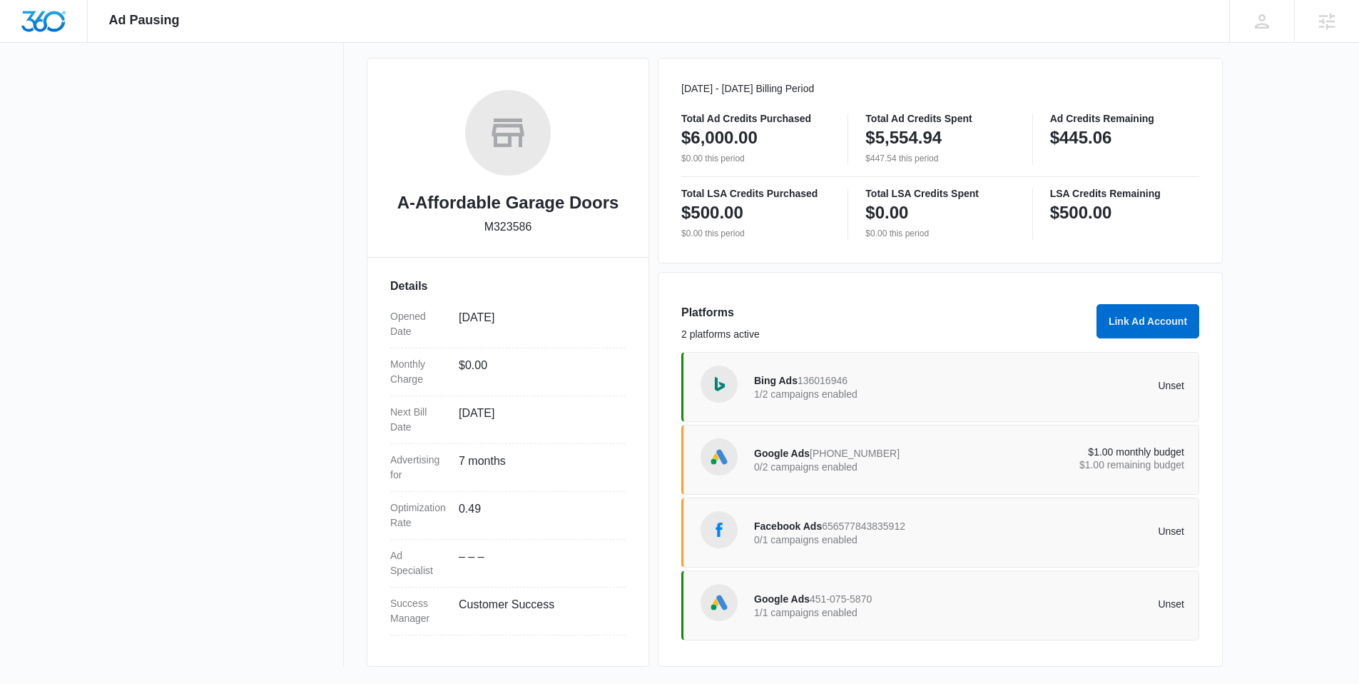
click at [841, 463] on p "0/2 campaigns enabled" at bounding box center [861, 467] width 215 height 10
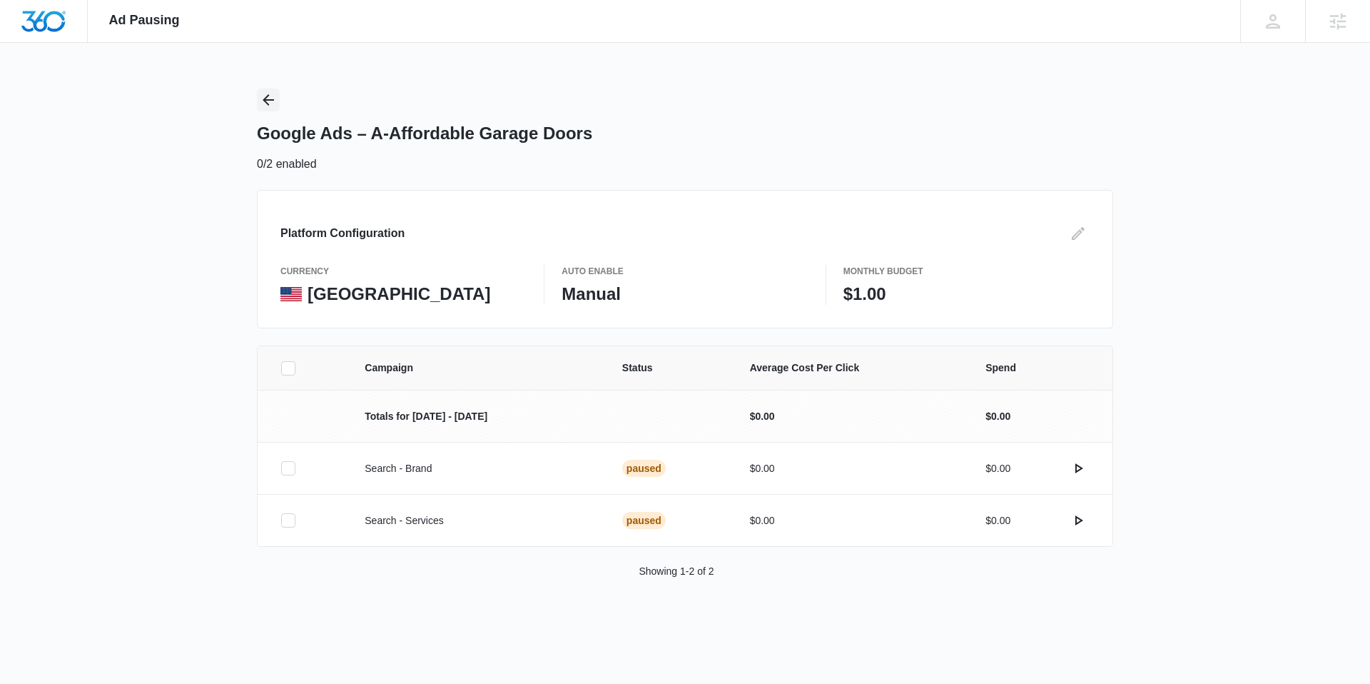
click at [270, 100] on icon "Back" at bounding box center [268, 99] width 11 height 11
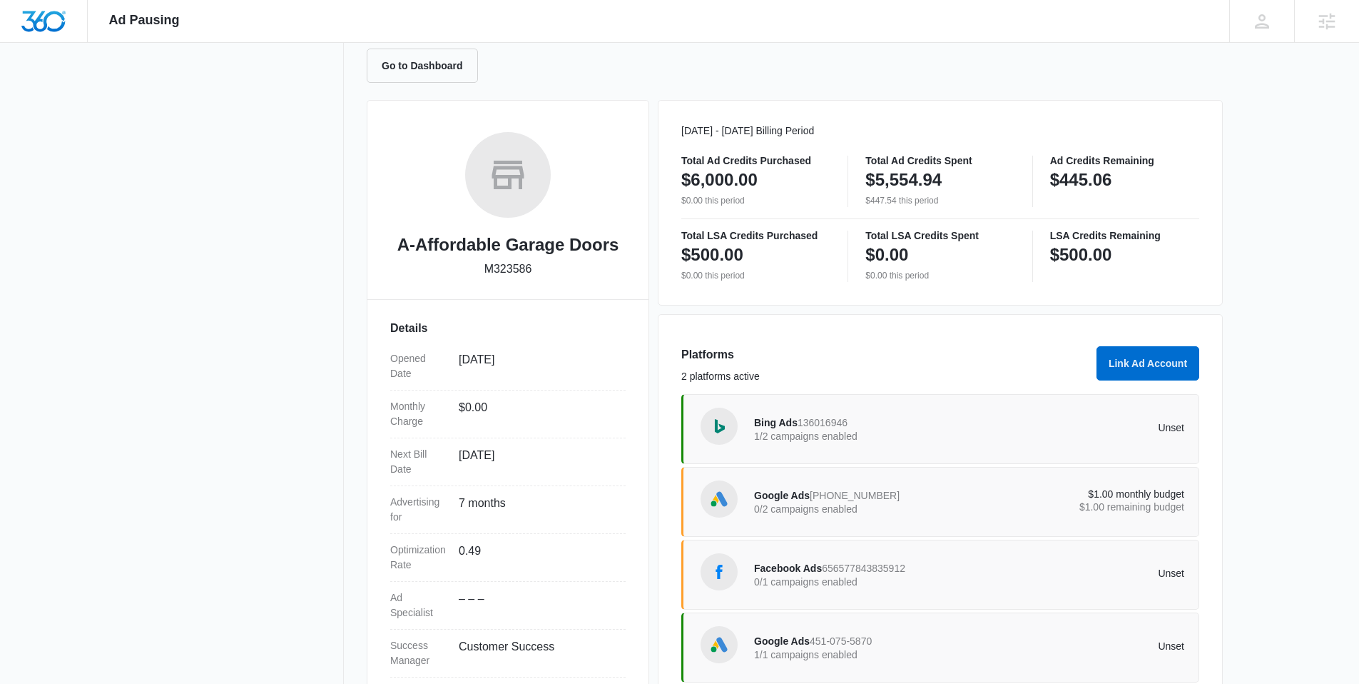
scroll to position [183, 0]
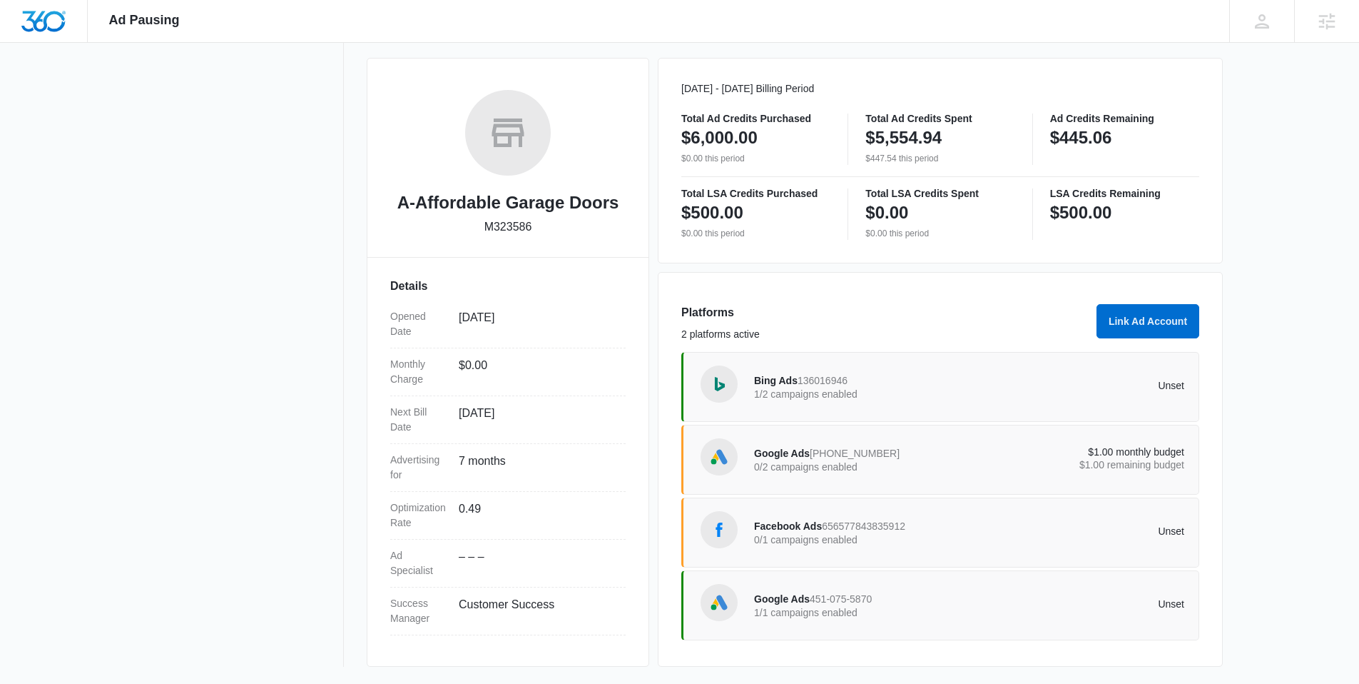
click at [874, 541] on p "0/1 campaigns enabled" at bounding box center [861, 539] width 215 height 10
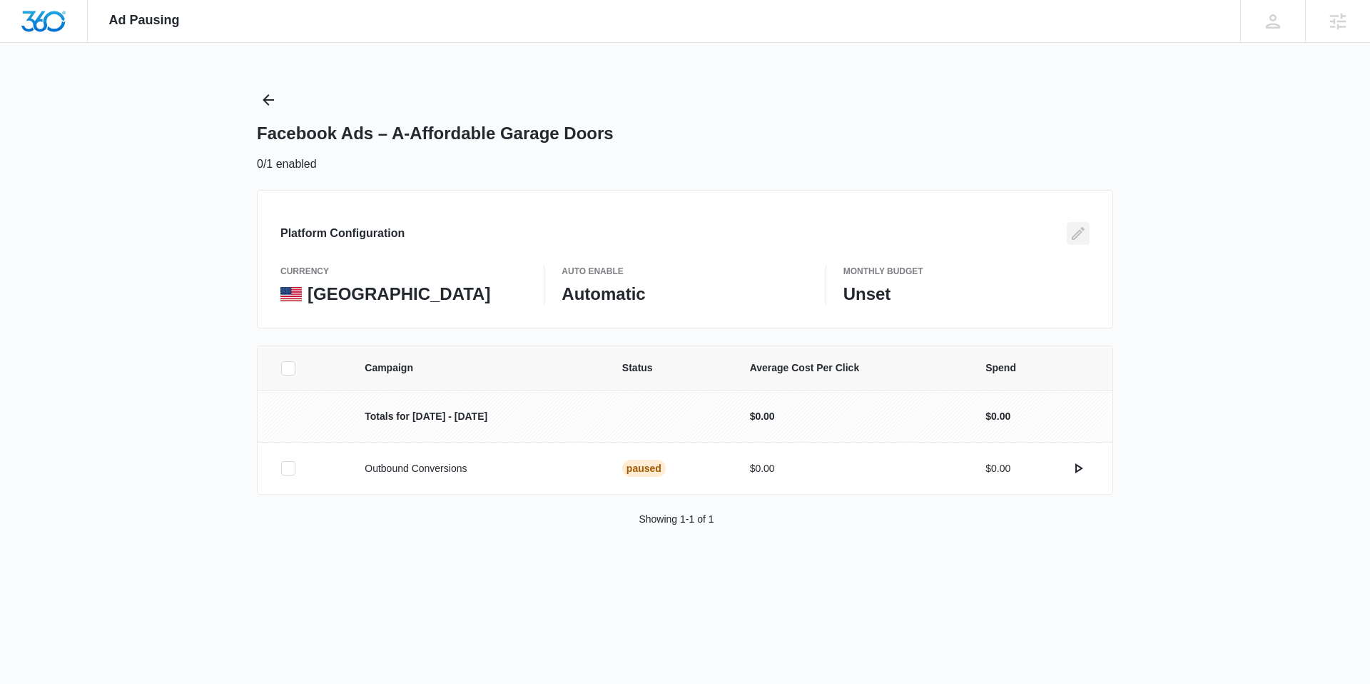
click at [1078, 236] on icon "Edit" at bounding box center [1078, 233] width 17 height 17
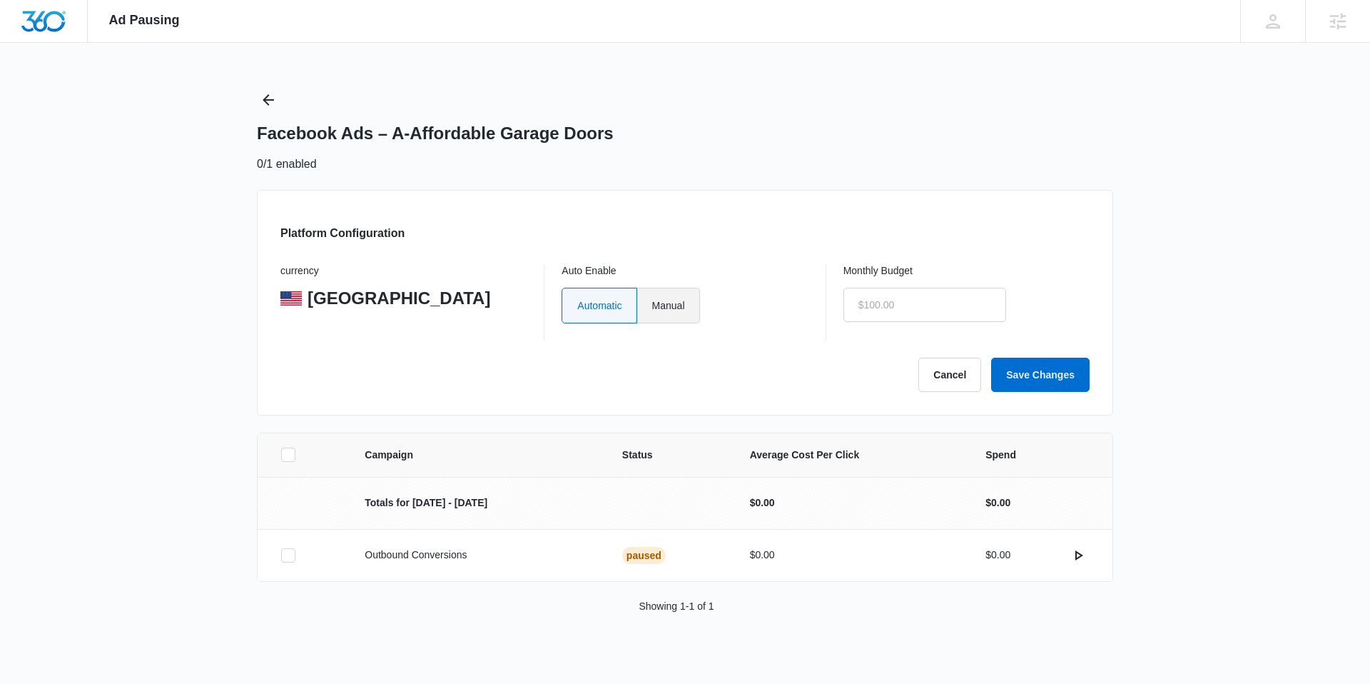
click at [669, 306] on label "Manual" at bounding box center [668, 306] width 63 height 36
click at [652, 305] on input "Manual" at bounding box center [651, 305] width 1 height 1
radio input "true"
click at [927, 305] on input "text" at bounding box center [924, 305] width 163 height 34
type input "$1.00"
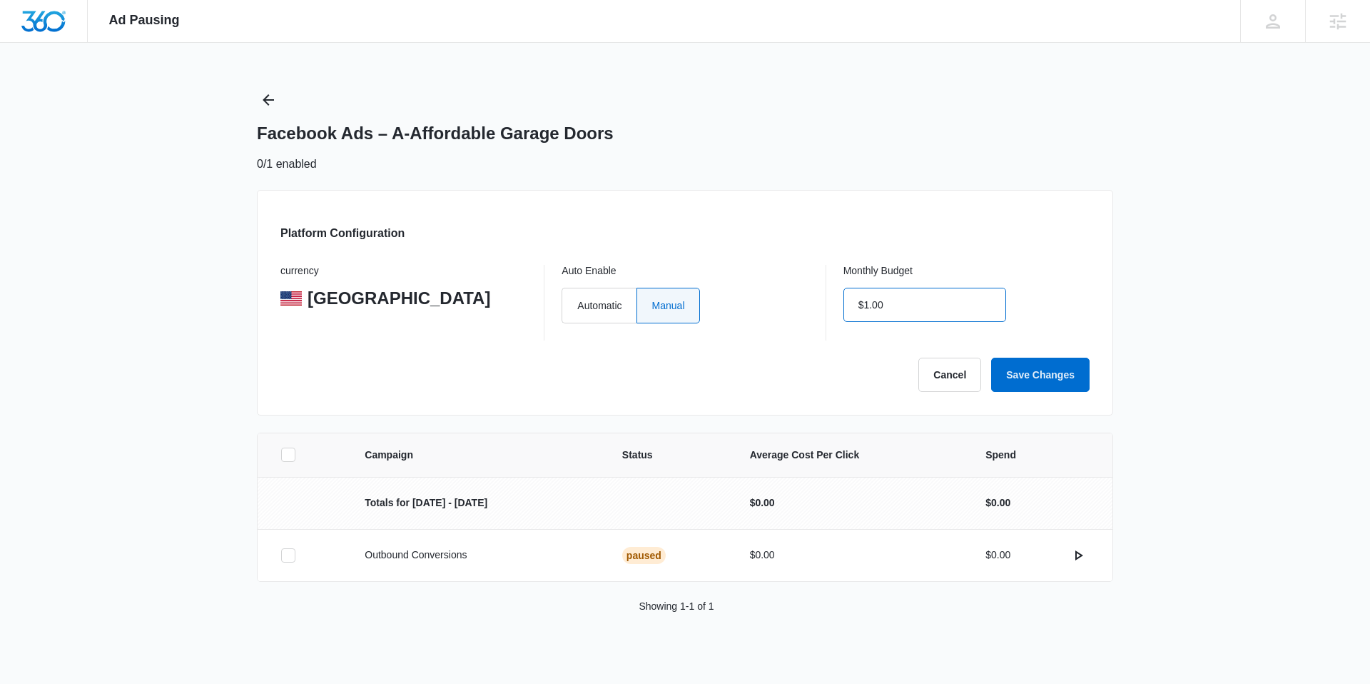
click button "Save Changes" at bounding box center [1040, 374] width 98 height 34
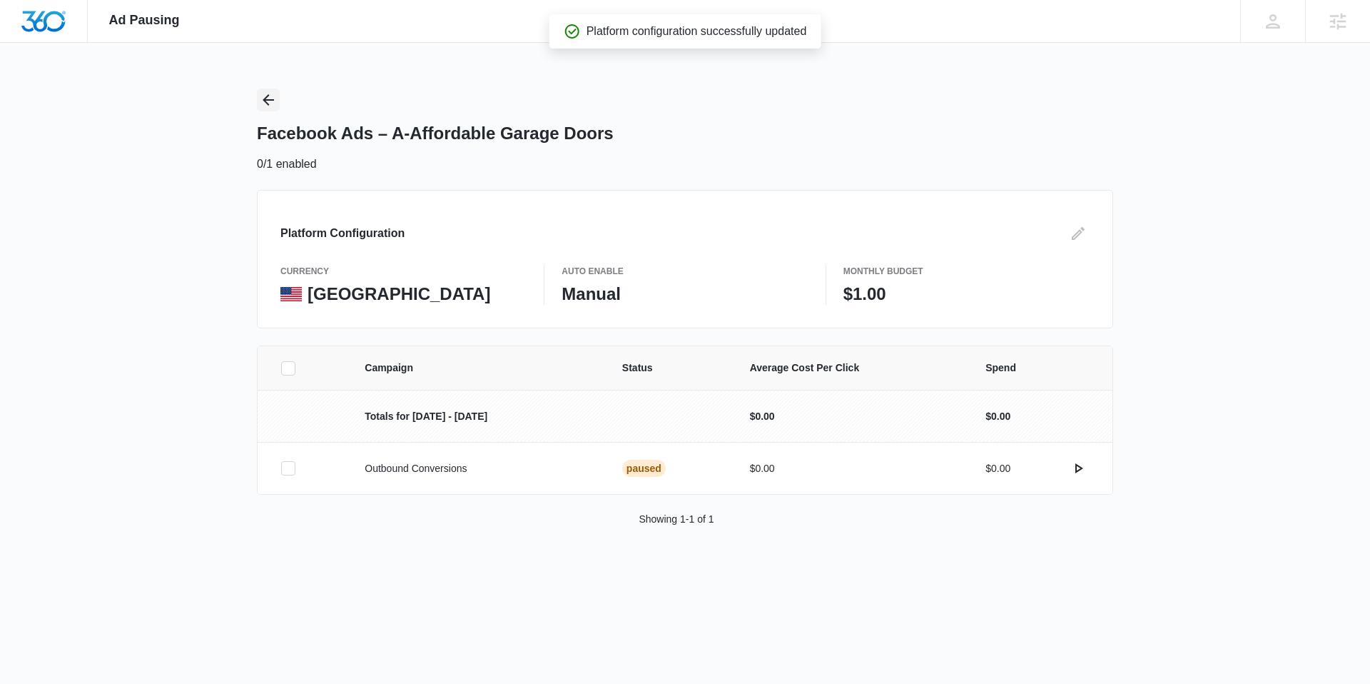
click at [263, 97] on icon "Back" at bounding box center [268, 99] width 17 height 17
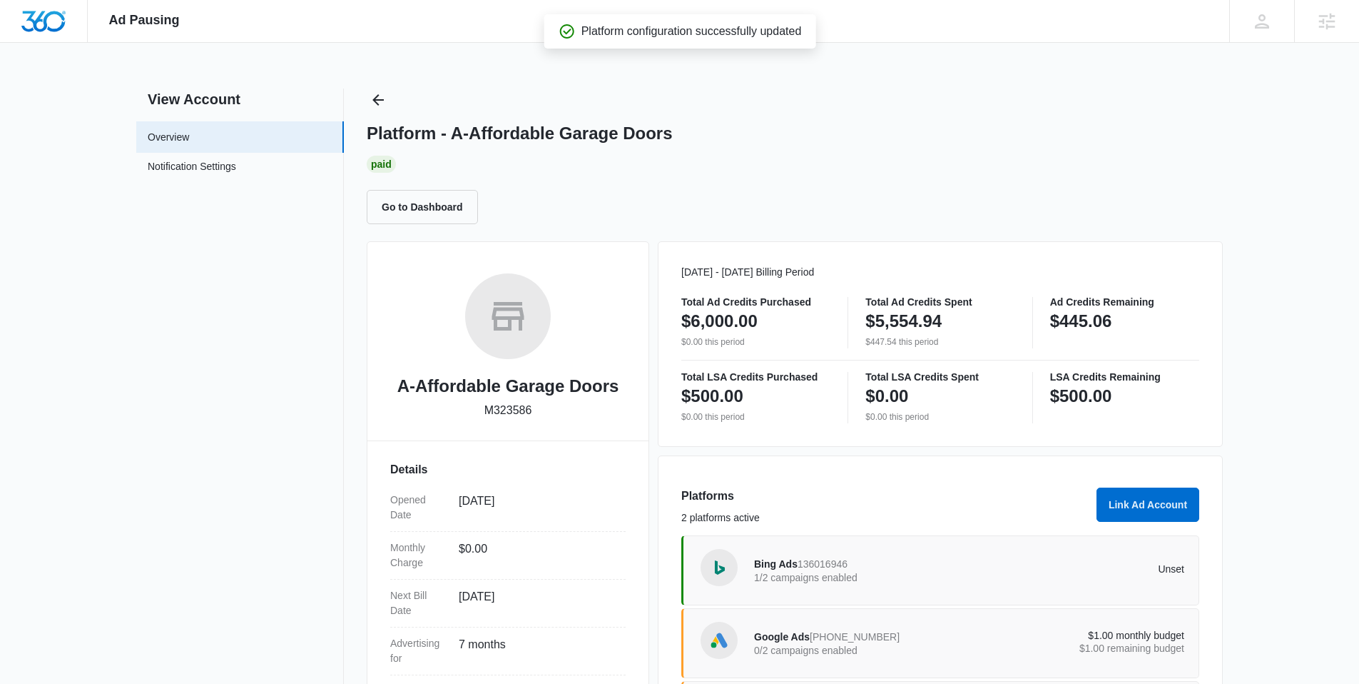
scroll to position [183, 0]
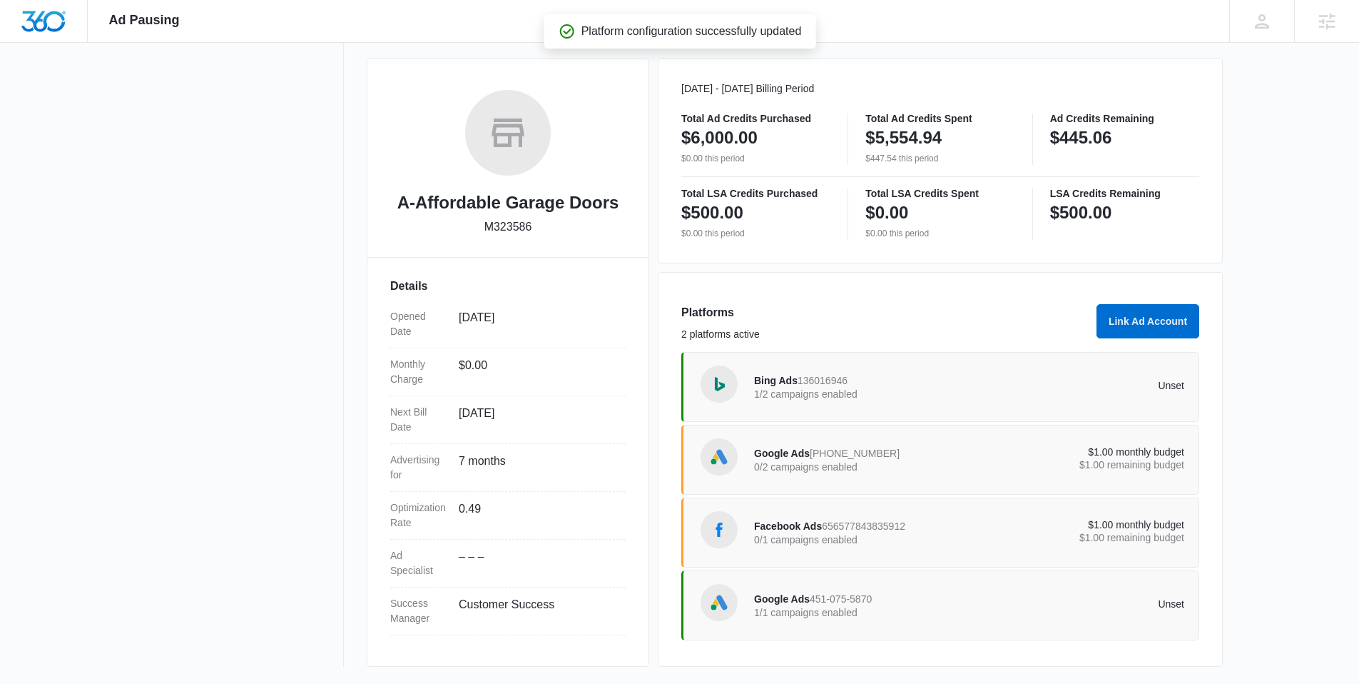
click at [860, 600] on span "451-075-5870" at bounding box center [841, 598] width 62 height 11
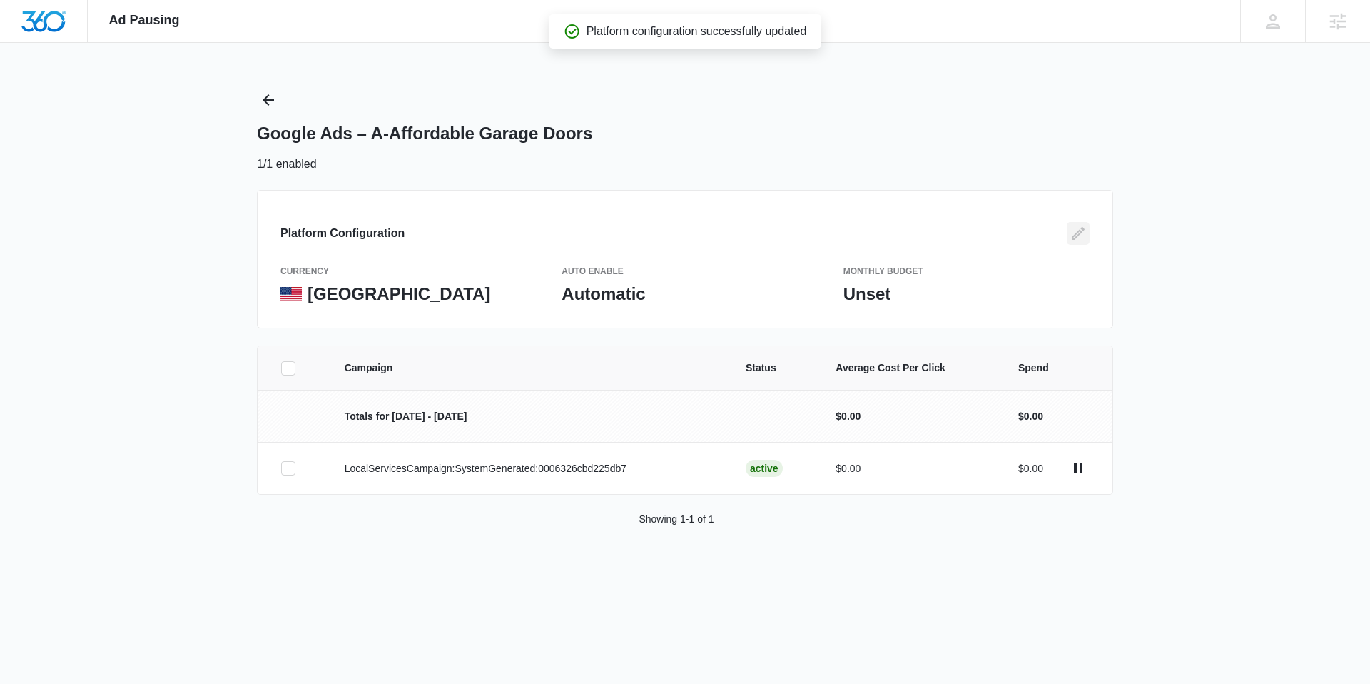
click at [1068, 233] on button "Edit" at bounding box center [1078, 233] width 23 height 23
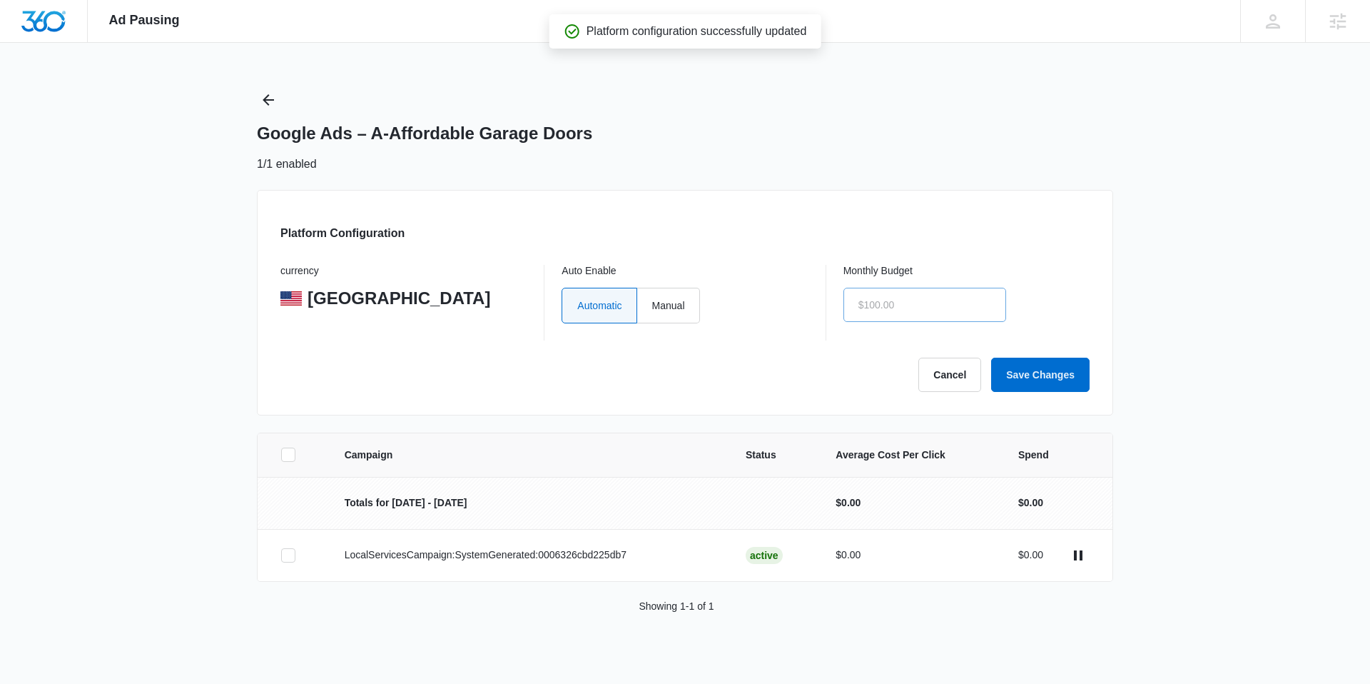
drag, startPoint x: 688, startPoint y: 306, endPoint x: 847, endPoint y: 306, distance: 159.1
click at [687, 306] on label "Manual" at bounding box center [668, 306] width 63 height 36
click at [652, 305] on input "Manual" at bounding box center [651, 305] width 1 height 1
radio input "true"
click at [868, 307] on input "$0.00" at bounding box center [924, 305] width 163 height 34
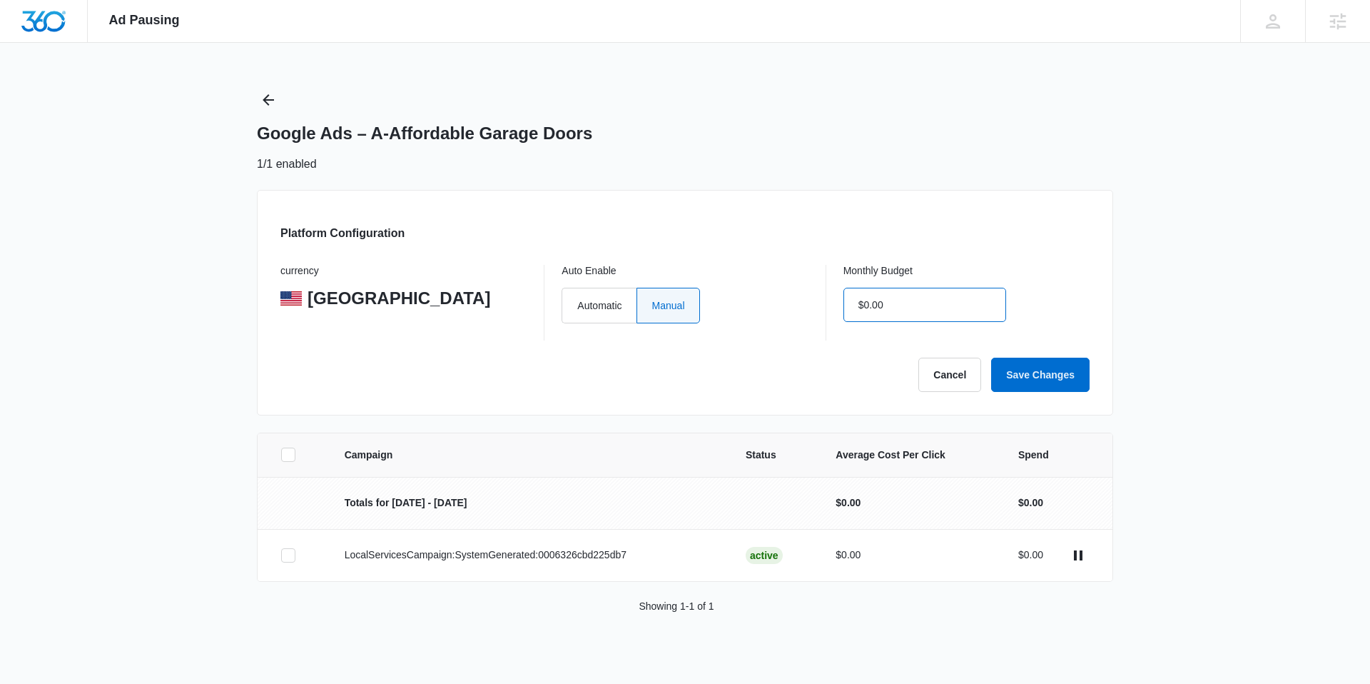
click at [991, 357] on button "Save Changes" at bounding box center [1040, 374] width 98 height 34
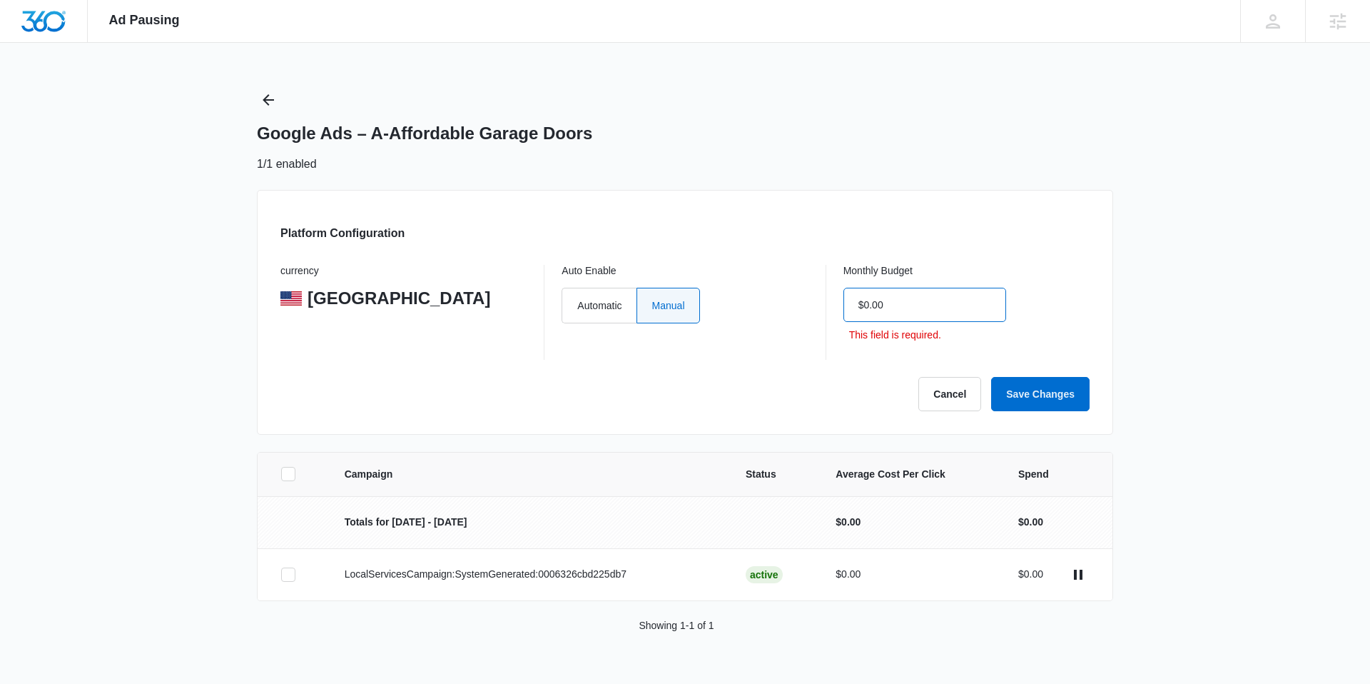
click at [951, 310] on input "$0.00" at bounding box center [924, 305] width 163 height 34
click at [991, 377] on button "Save Changes" at bounding box center [1040, 394] width 98 height 34
click at [951, 310] on input "$0.00" at bounding box center [924, 305] width 163 height 34
type input "$1.00"
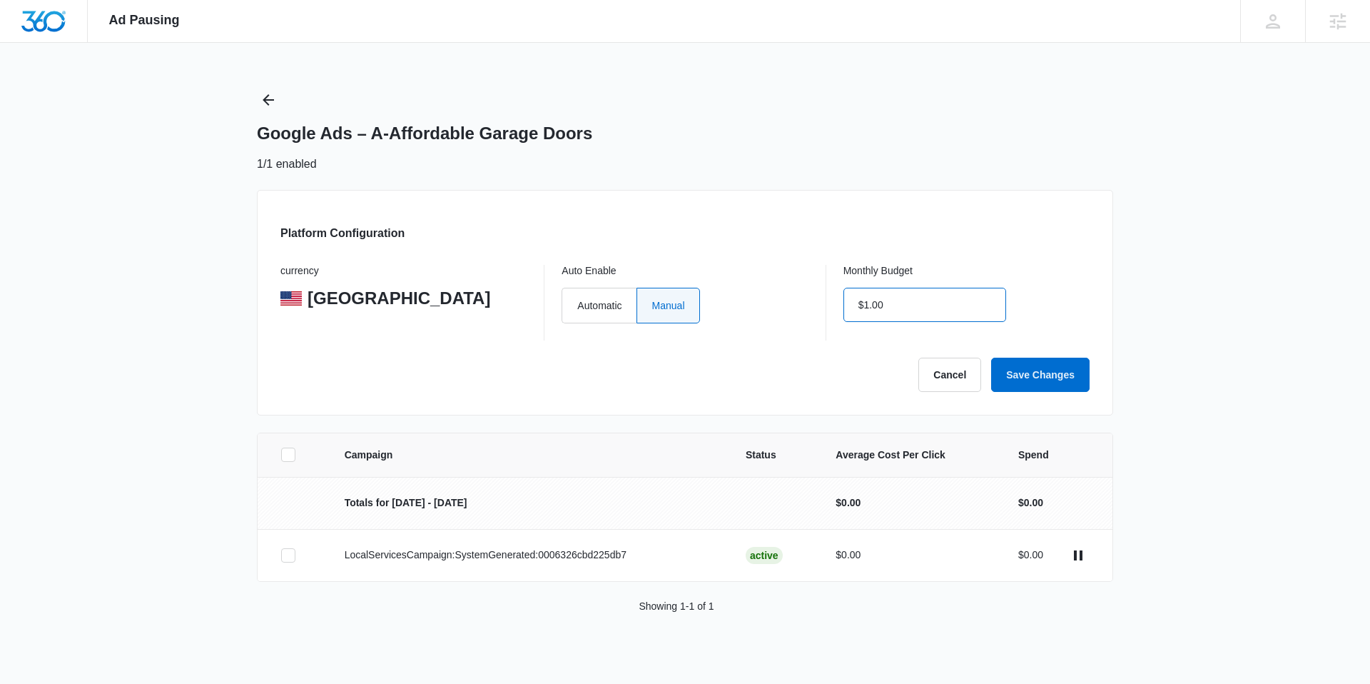
click button "Save Changes" at bounding box center [1040, 374] width 98 height 34
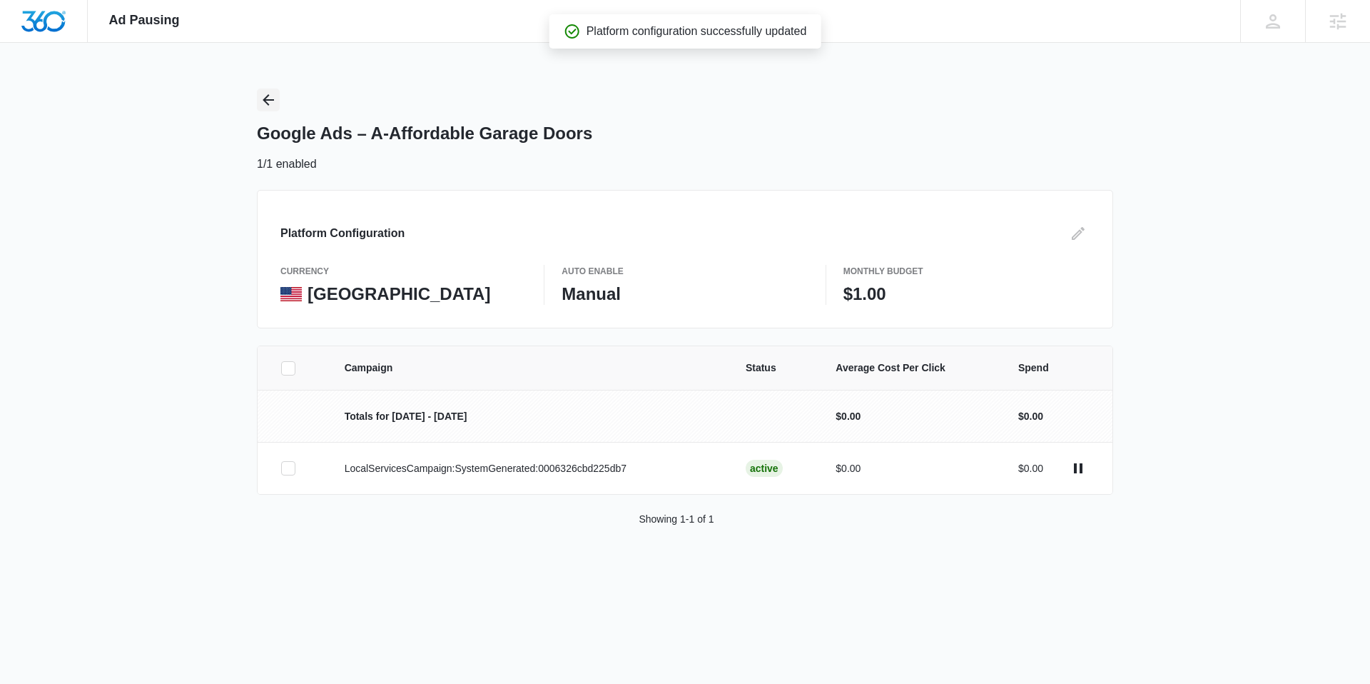
click at [266, 93] on icon "Back" at bounding box center [268, 99] width 17 height 17
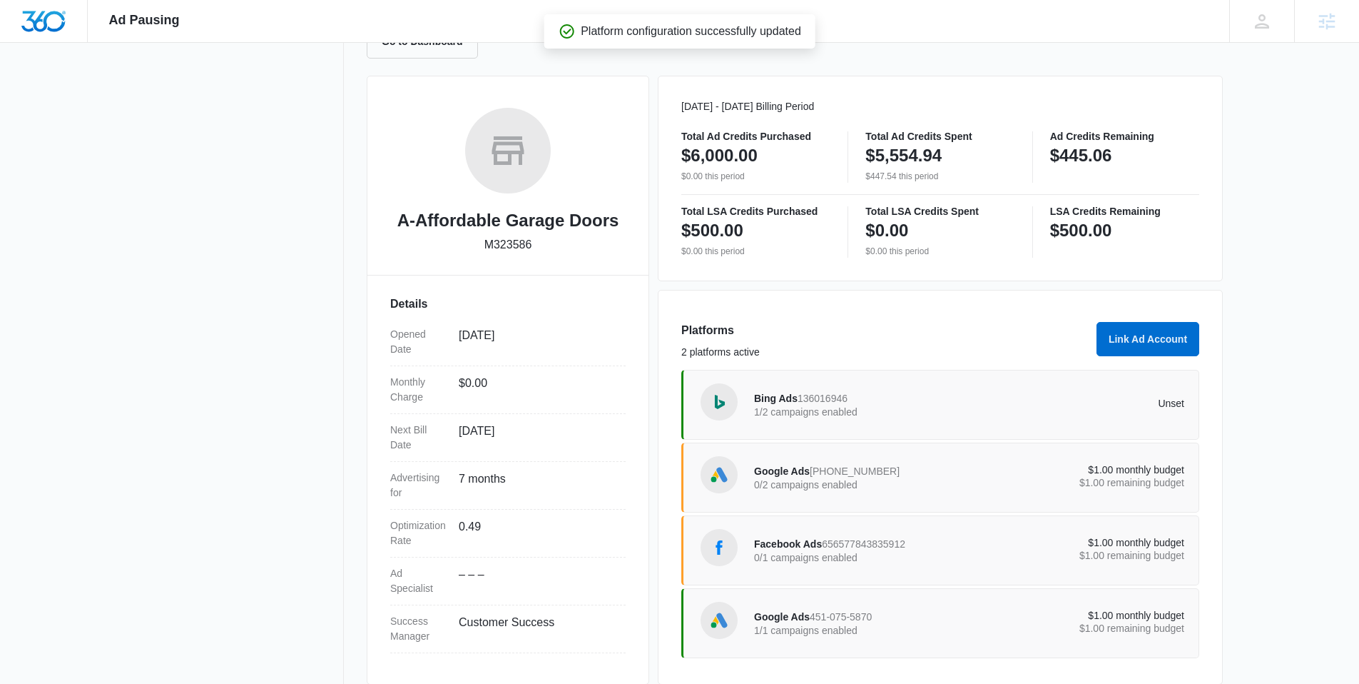
scroll to position [141, 0]
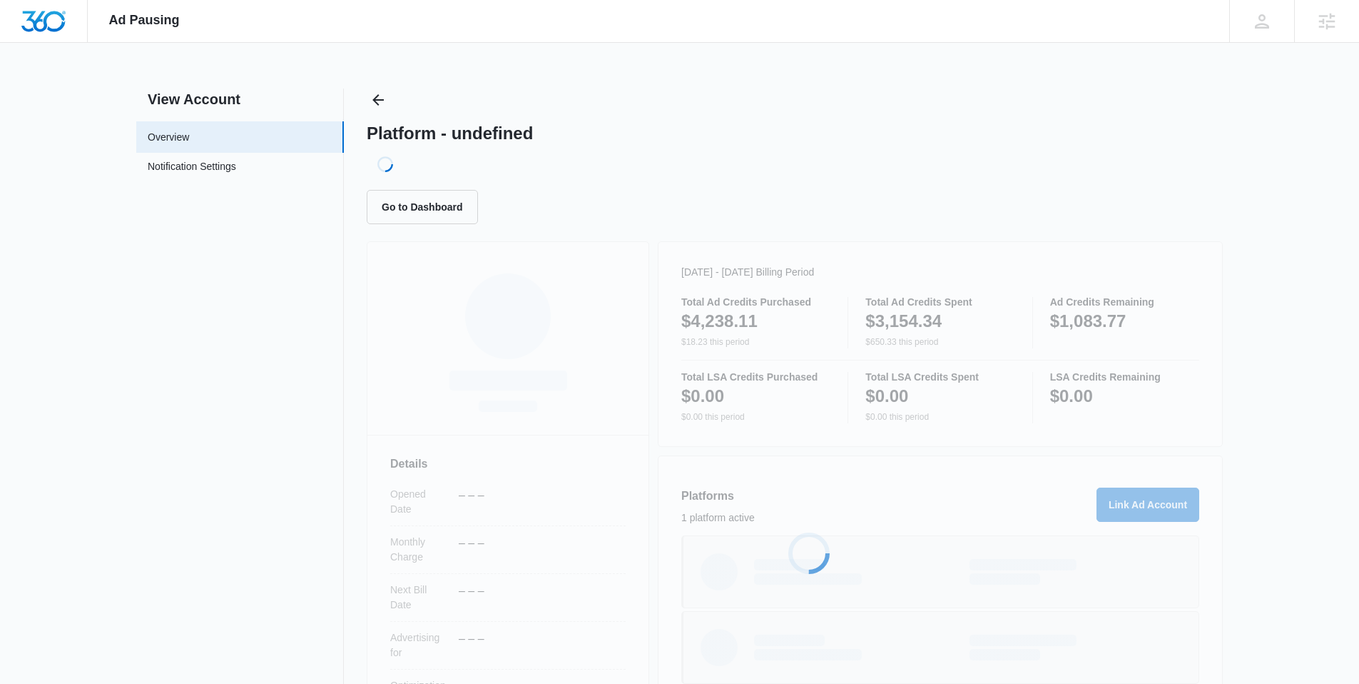
scroll to position [39, 0]
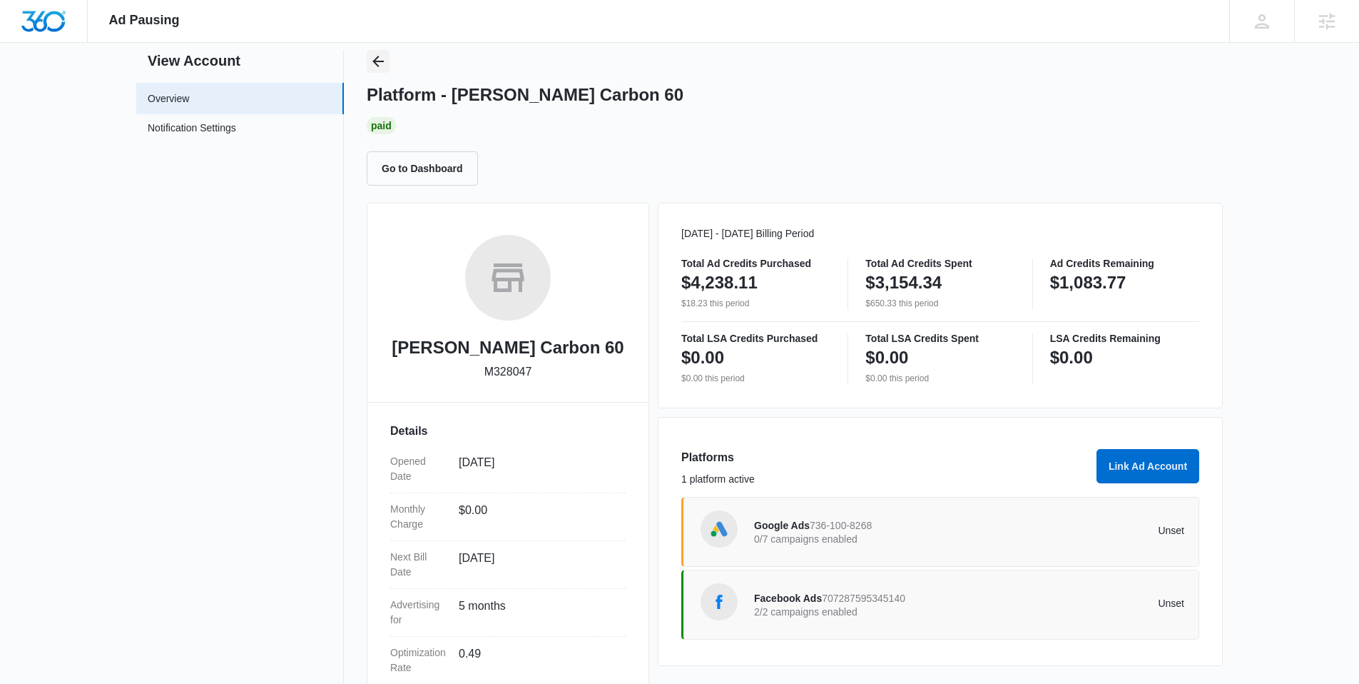
drag, startPoint x: 377, startPoint y: 59, endPoint x: 1082, endPoint y: 141, distance: 709.8
click at [378, 59] on icon "Back" at bounding box center [378, 61] width 17 height 17
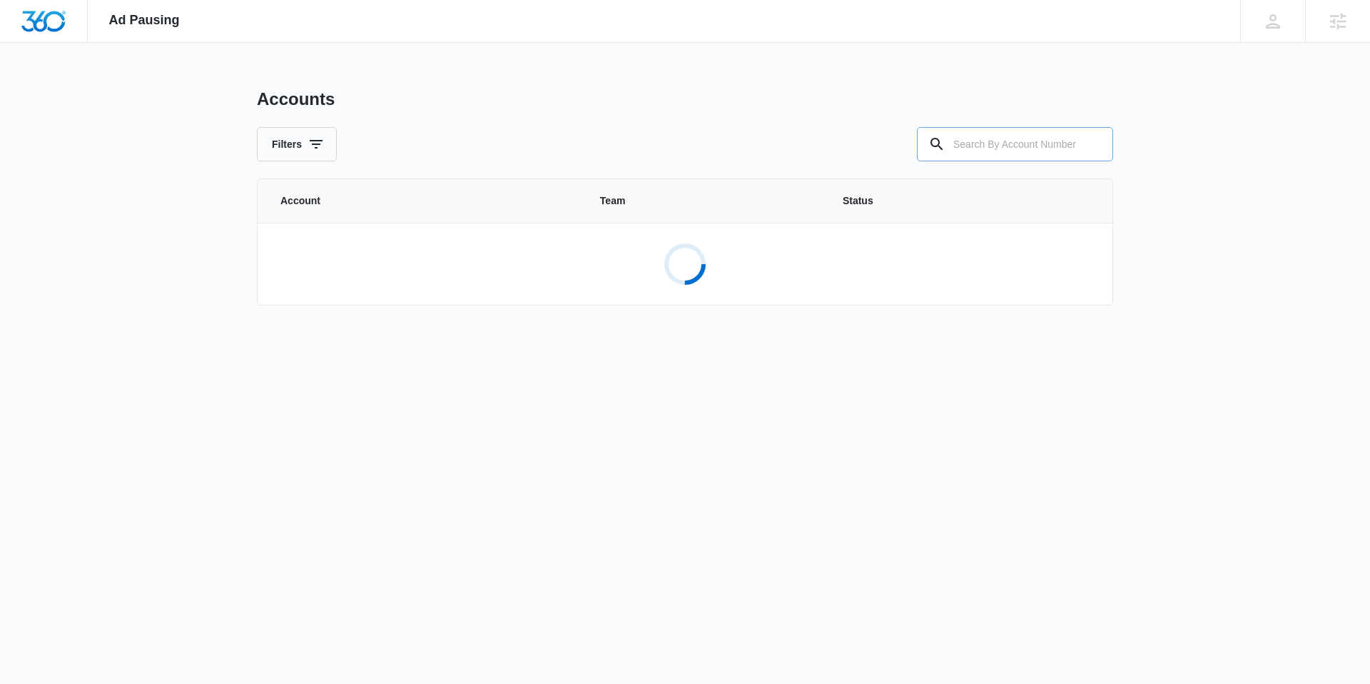
click at [1037, 146] on input "text" at bounding box center [1015, 144] width 196 height 34
paste input "M7554"
type input "M7554"
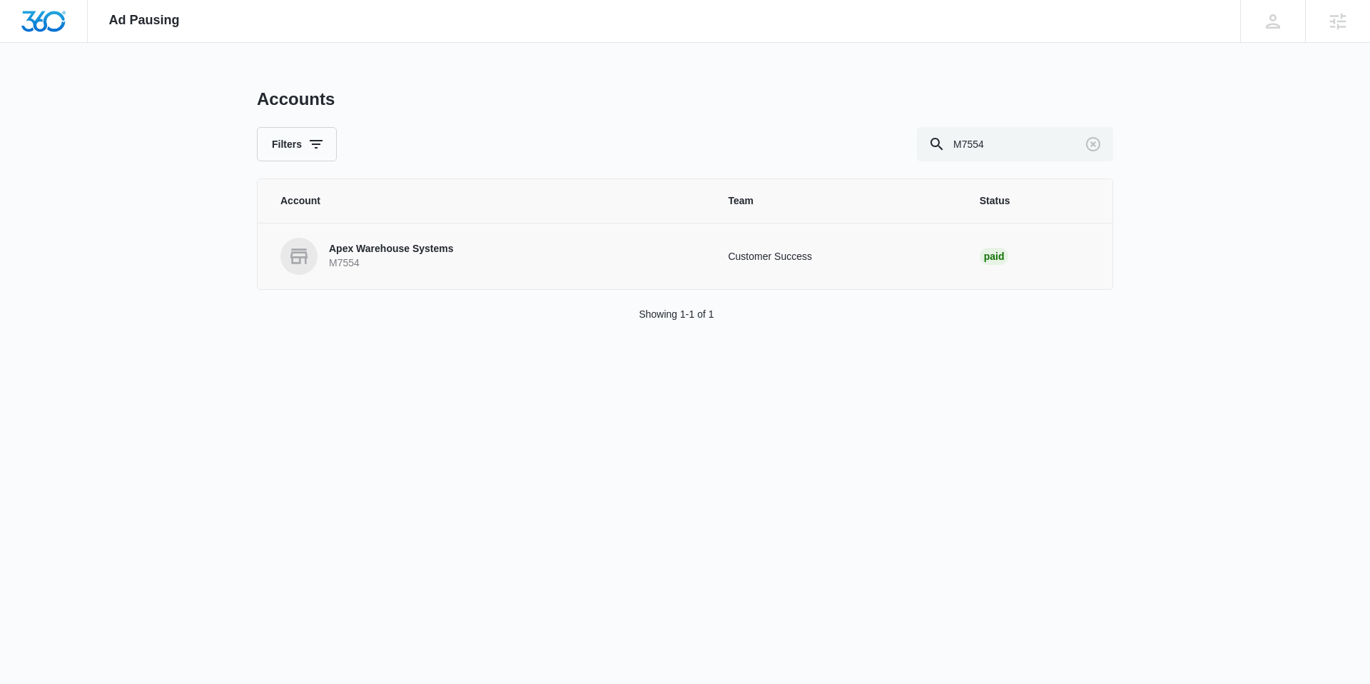
click at [413, 252] on p "Apex Warehouse Systems" at bounding box center [391, 249] width 125 height 14
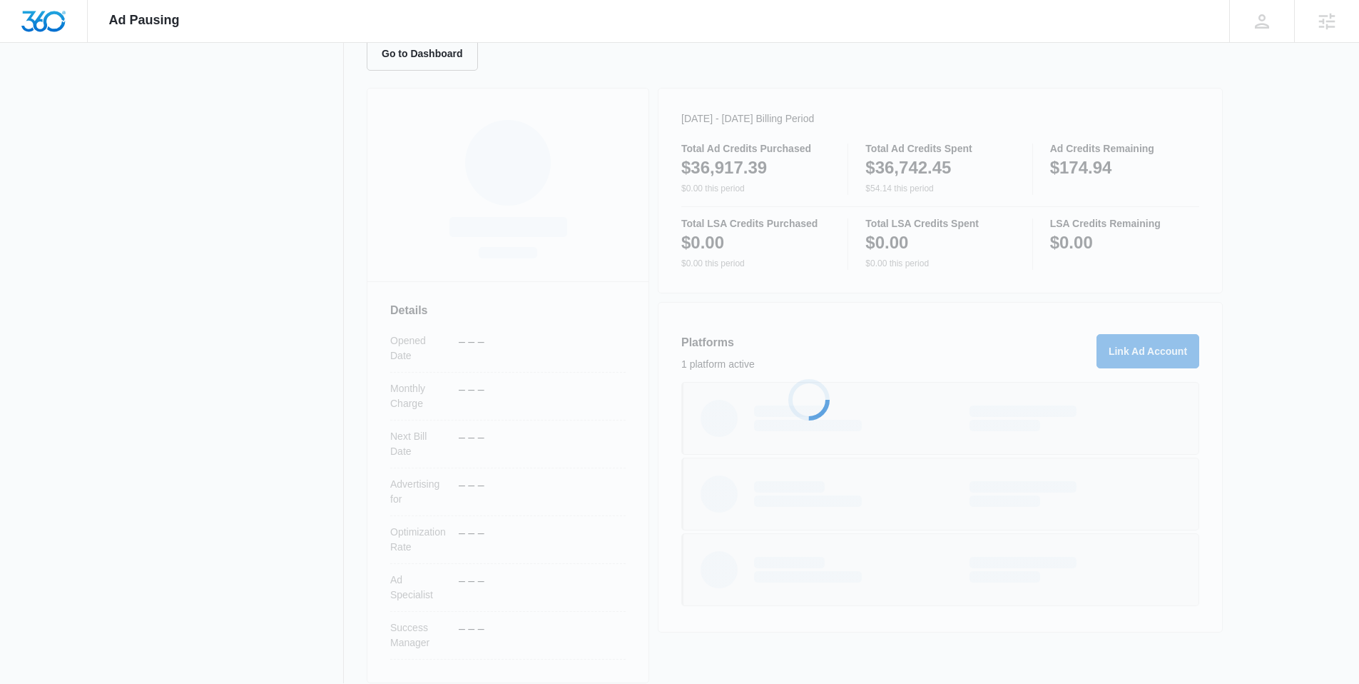
scroll to position [170, 0]
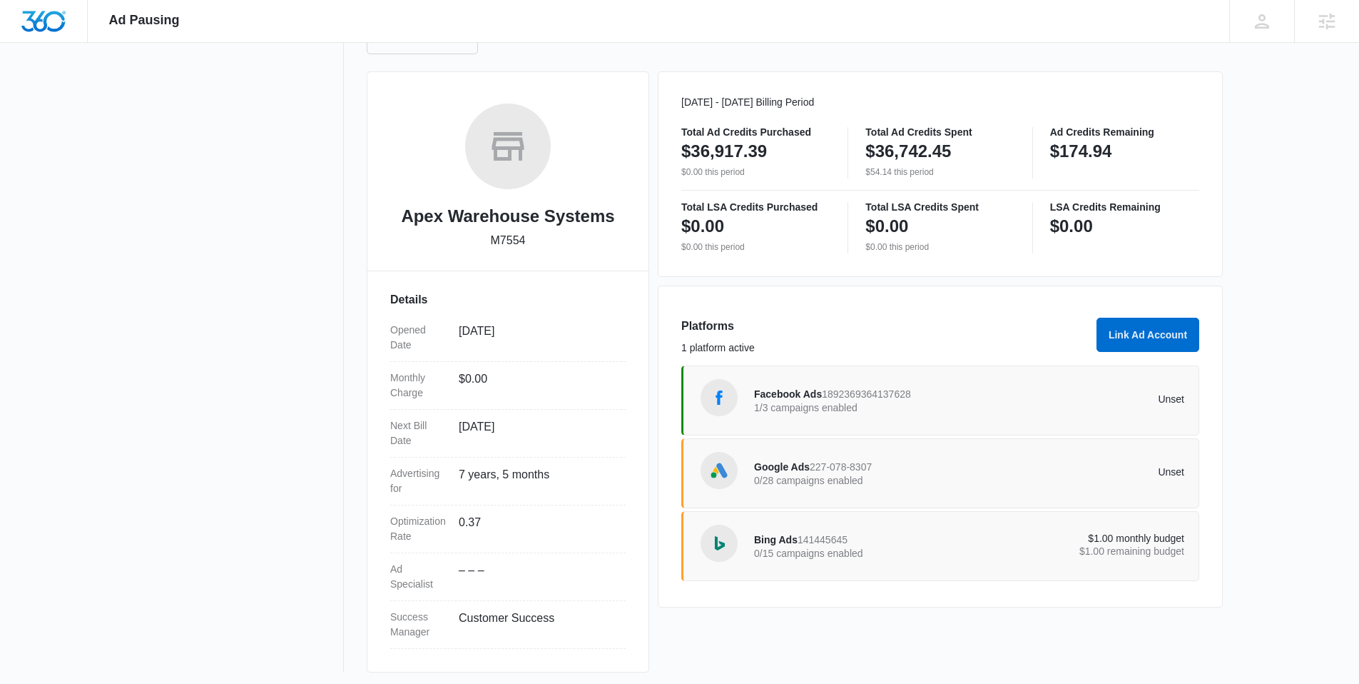
click at [831, 399] on span "1892369364137628" at bounding box center [866, 393] width 89 height 11
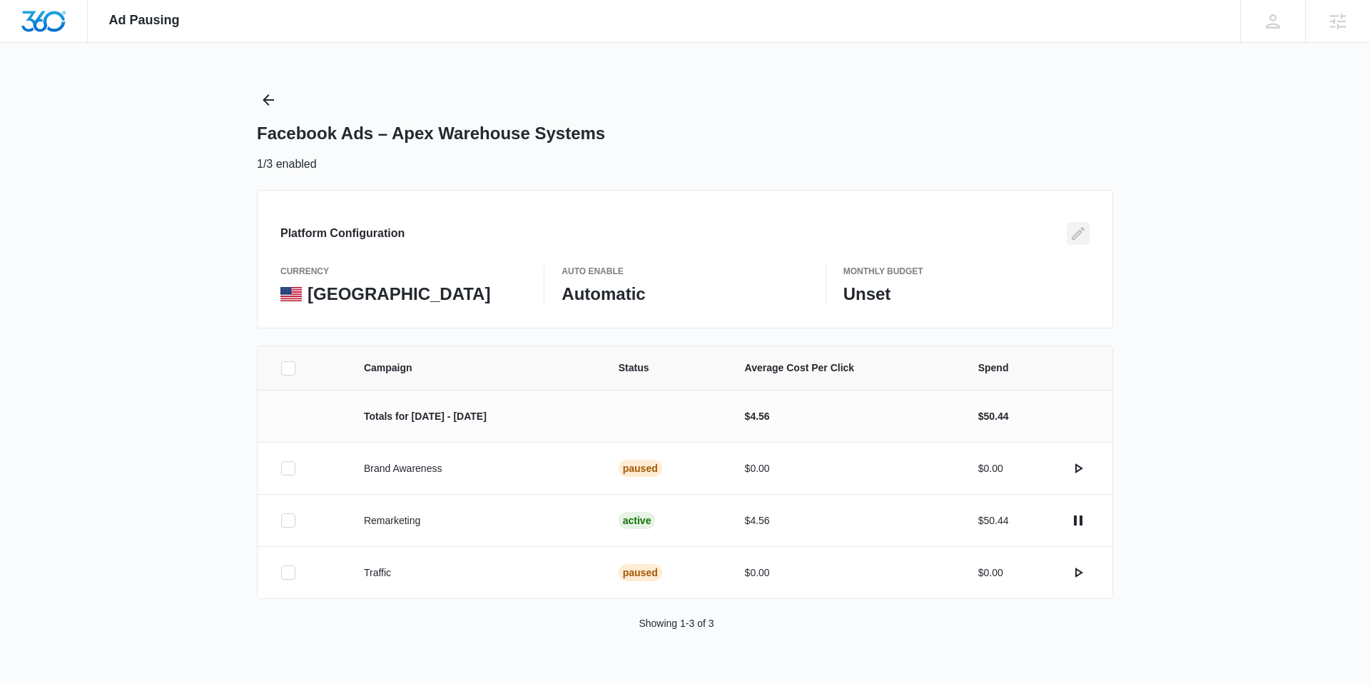
click at [1073, 228] on icon "Edit" at bounding box center [1078, 233] width 17 height 17
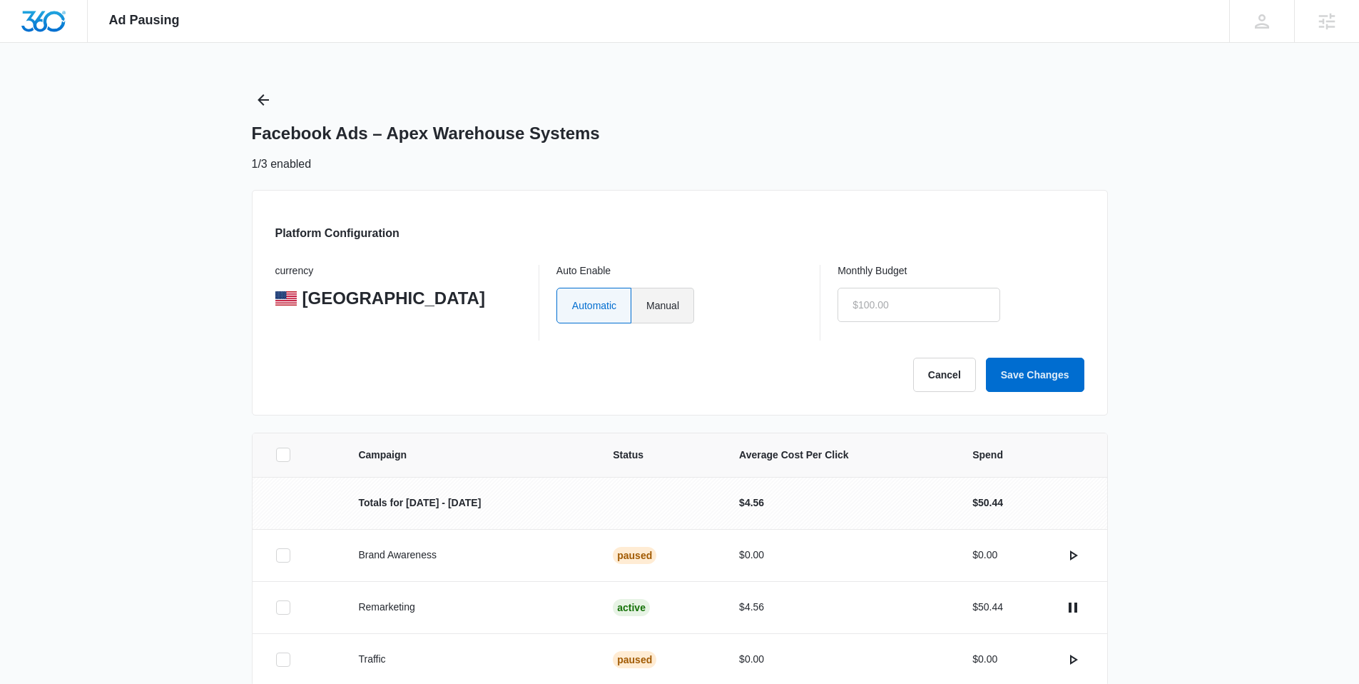
click at [672, 308] on label "Manual" at bounding box center [662, 306] width 63 height 36
click at [646, 305] on input "Manual" at bounding box center [646, 305] width 1 height 1
radio input "true"
click at [877, 304] on input "text" at bounding box center [919, 305] width 163 height 34
type input "$1.00"
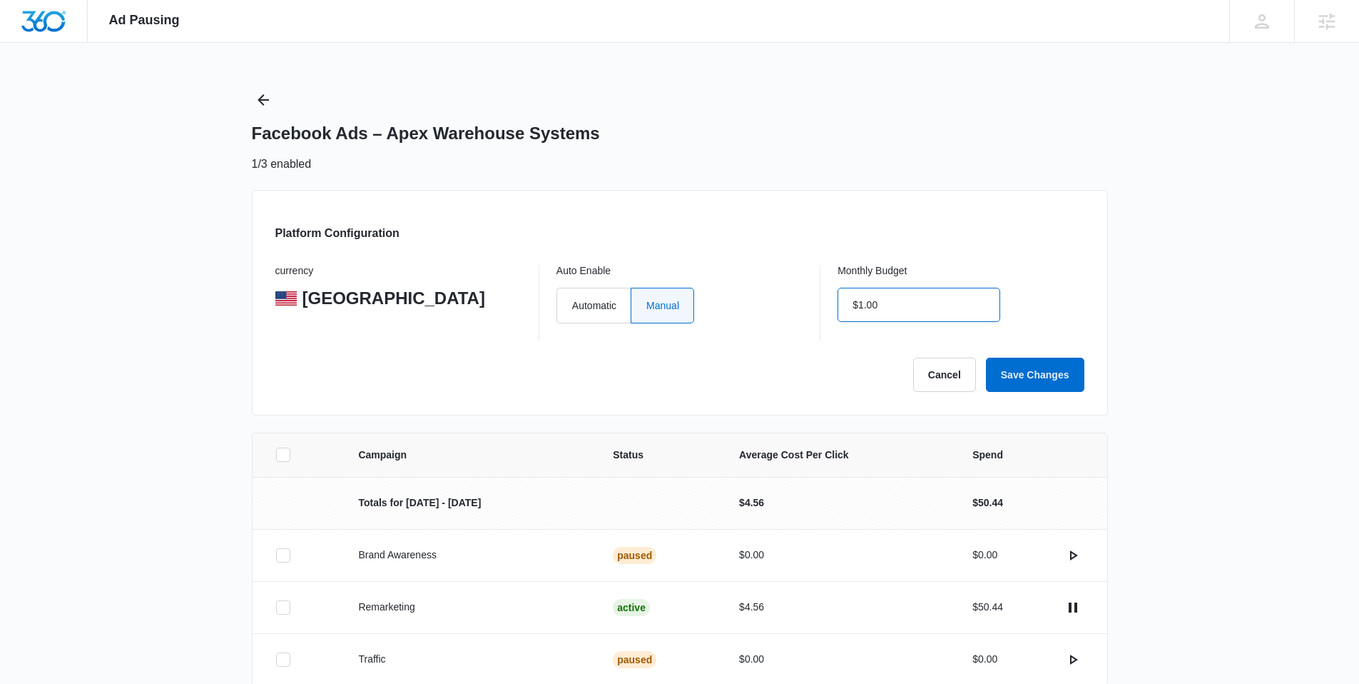
click button "Save Changes" at bounding box center [1035, 374] width 98 height 34
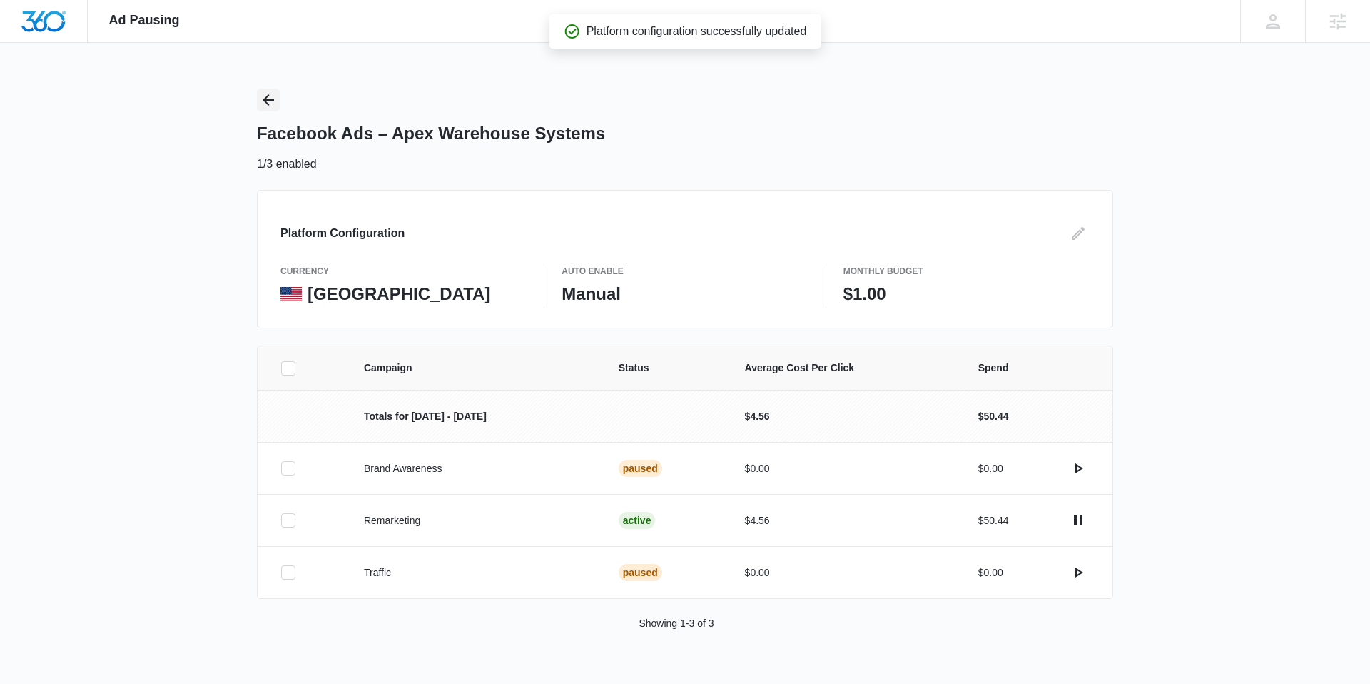
click at [263, 101] on icon "Back" at bounding box center [268, 99] width 17 height 17
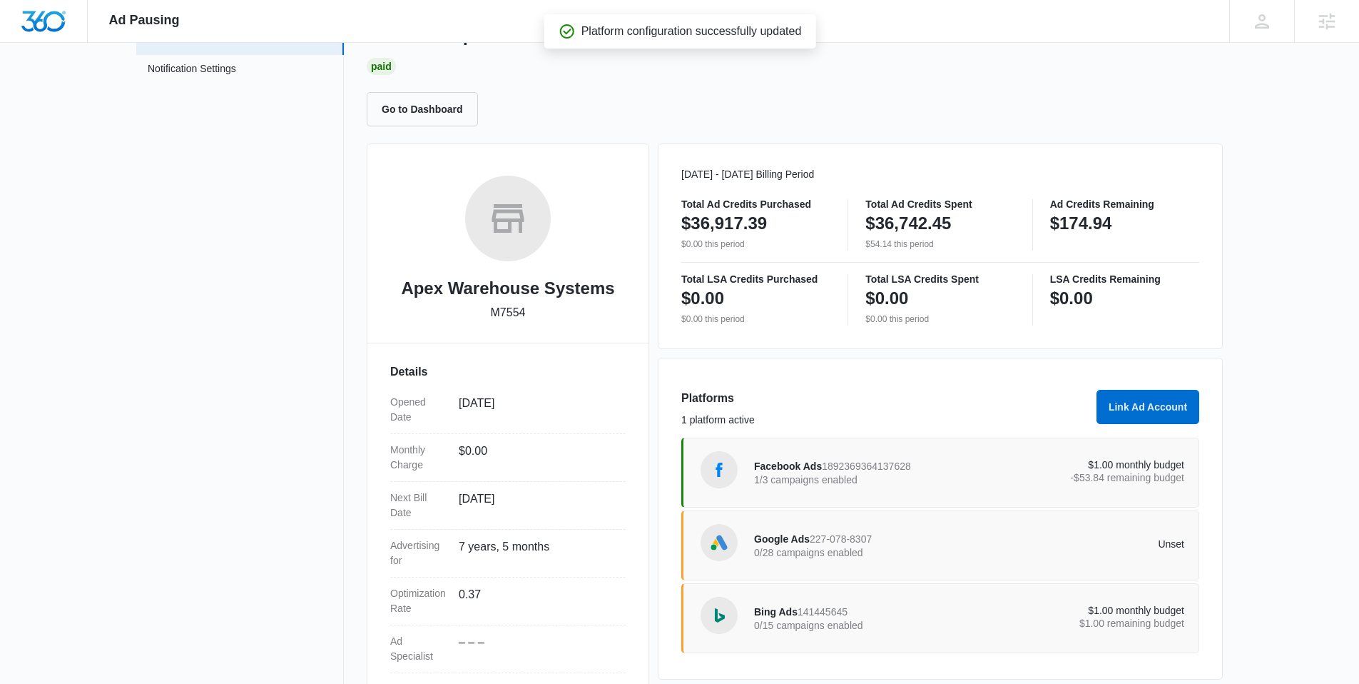
scroll to position [176, 0]
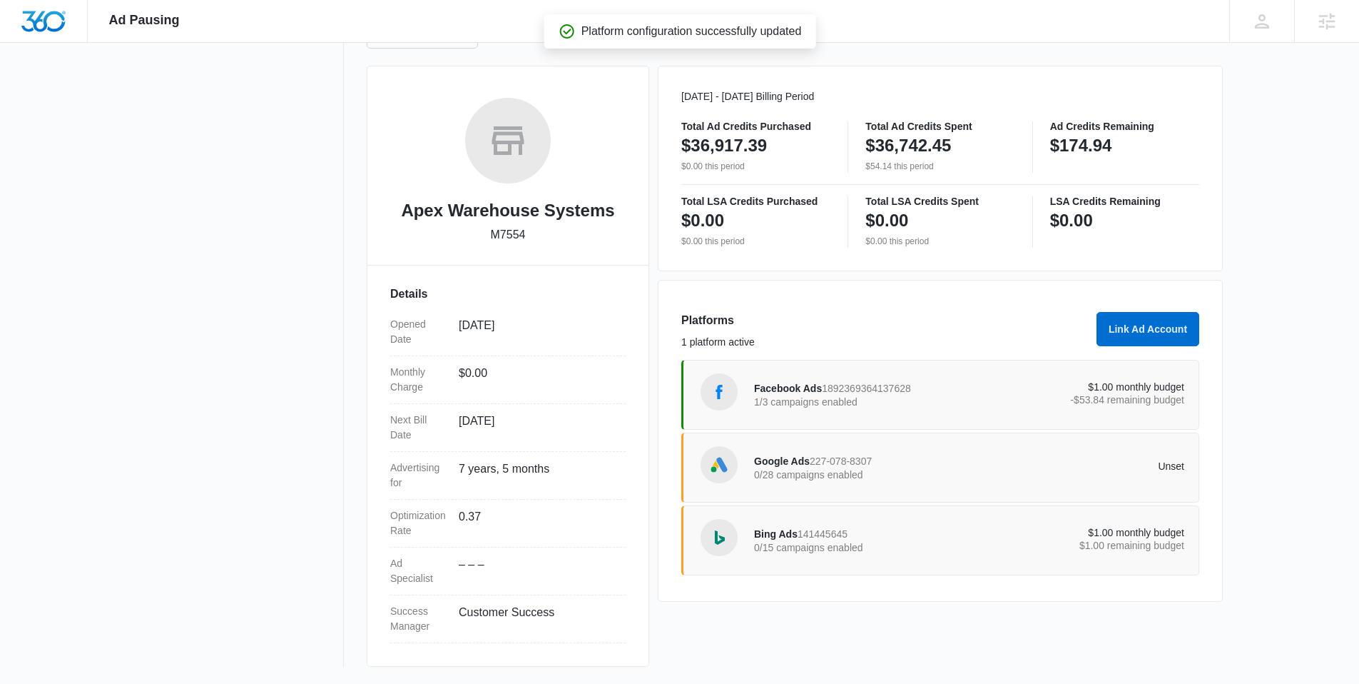
click at [860, 476] on p "0/28 campaigns enabled" at bounding box center [861, 474] width 215 height 10
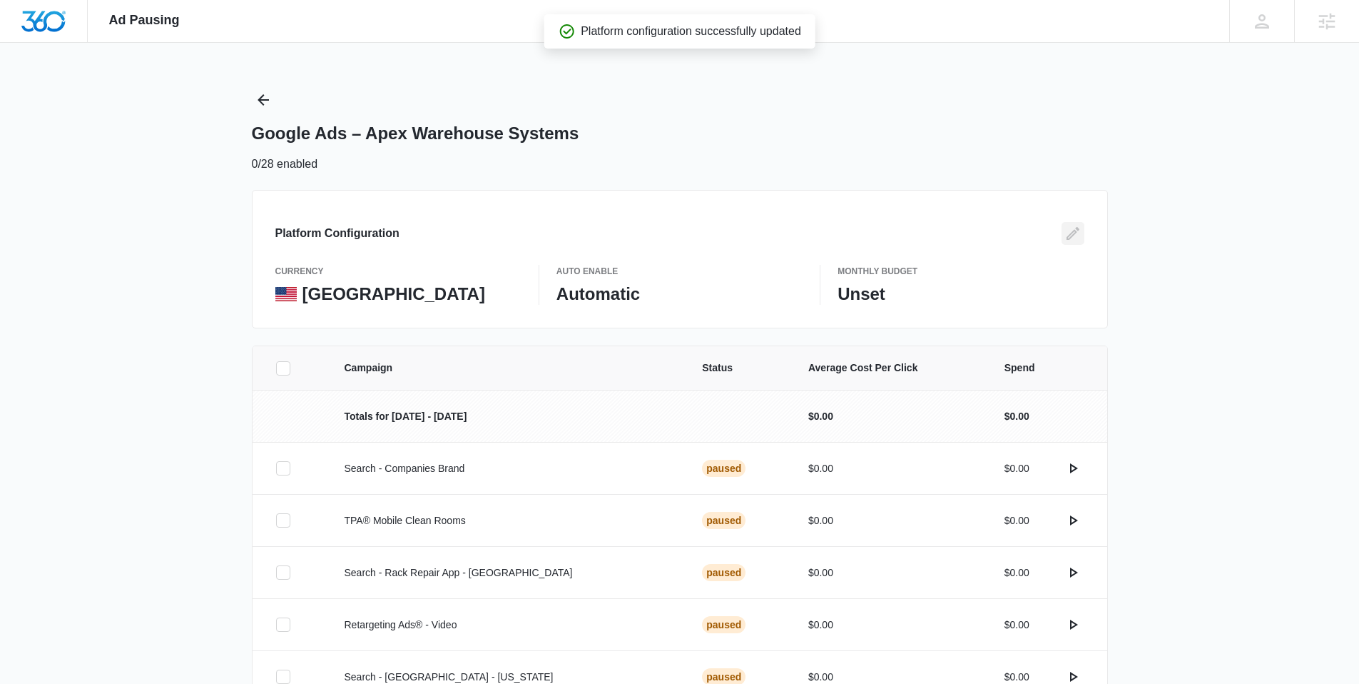
click at [1074, 230] on icon "Edit" at bounding box center [1073, 233] width 13 height 13
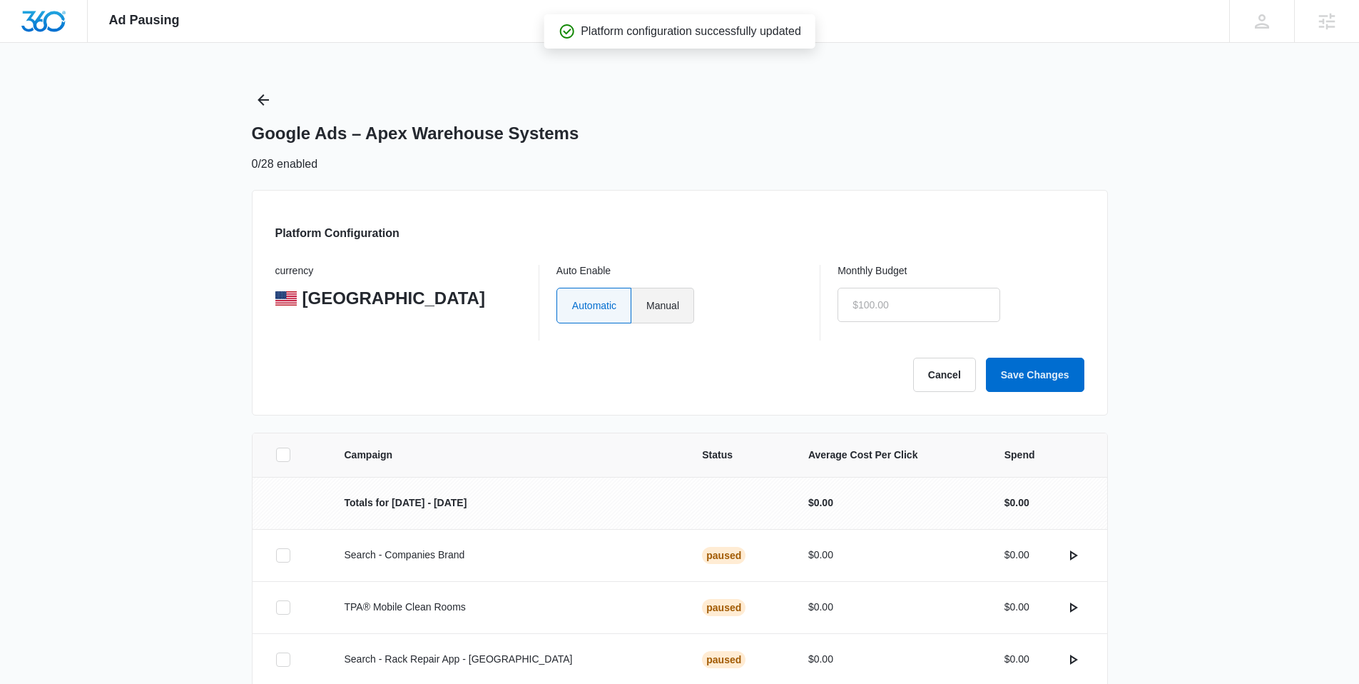
click at [682, 301] on label "Manual" at bounding box center [662, 306] width 63 height 36
click at [646, 305] on input "Manual" at bounding box center [646, 305] width 1 height 1
radio input "true"
click at [910, 302] on input "text" at bounding box center [919, 305] width 163 height 34
click at [986, 357] on button "Save Changes" at bounding box center [1035, 374] width 98 height 34
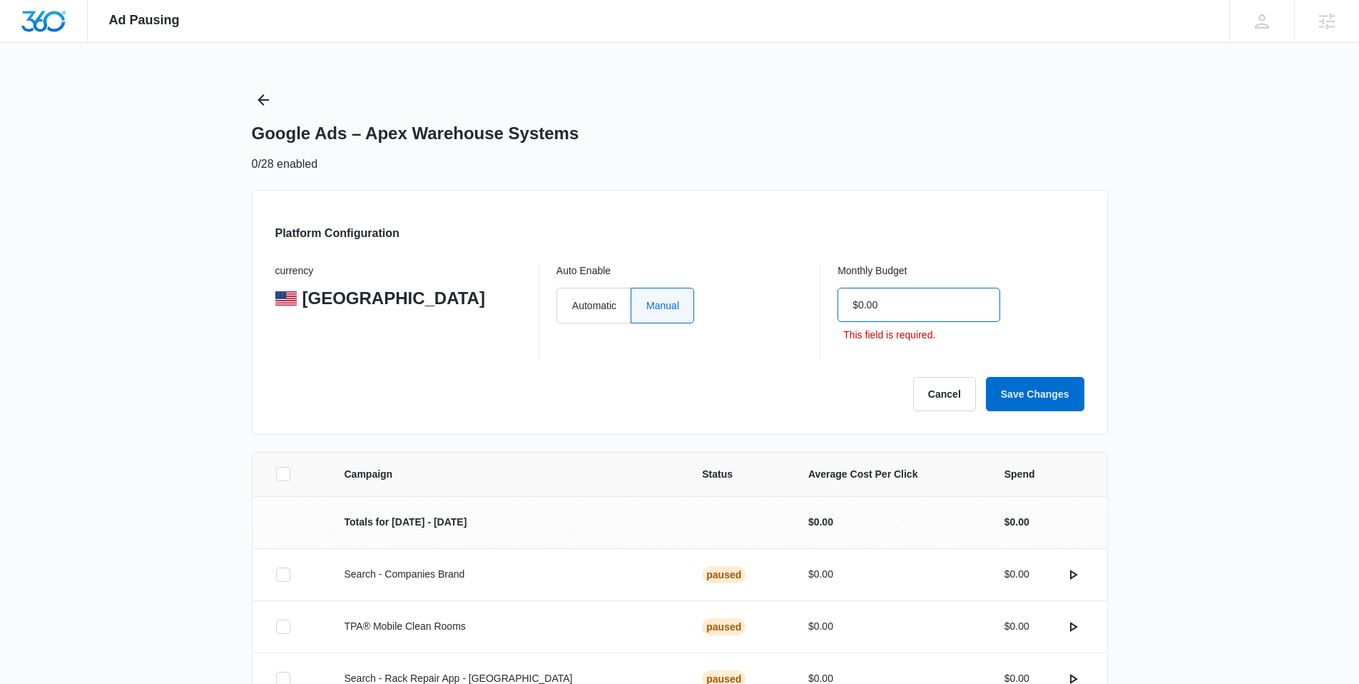
click at [910, 302] on input "$0.00" at bounding box center [919, 305] width 163 height 34
click at [986, 377] on button "Save Changes" at bounding box center [1035, 394] width 98 height 34
click at [910, 302] on input "$0.00" at bounding box center [919, 305] width 163 height 34
type input "$1.00"
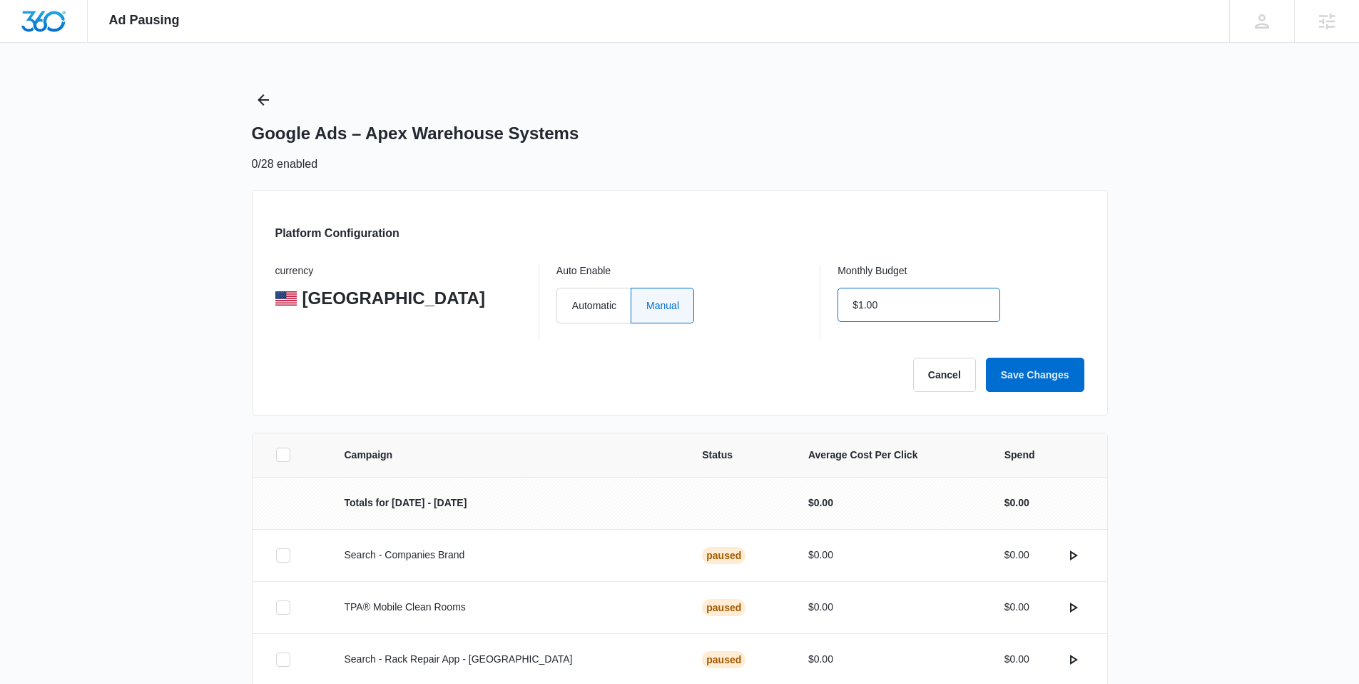
click button "Save Changes" at bounding box center [1035, 374] width 98 height 34
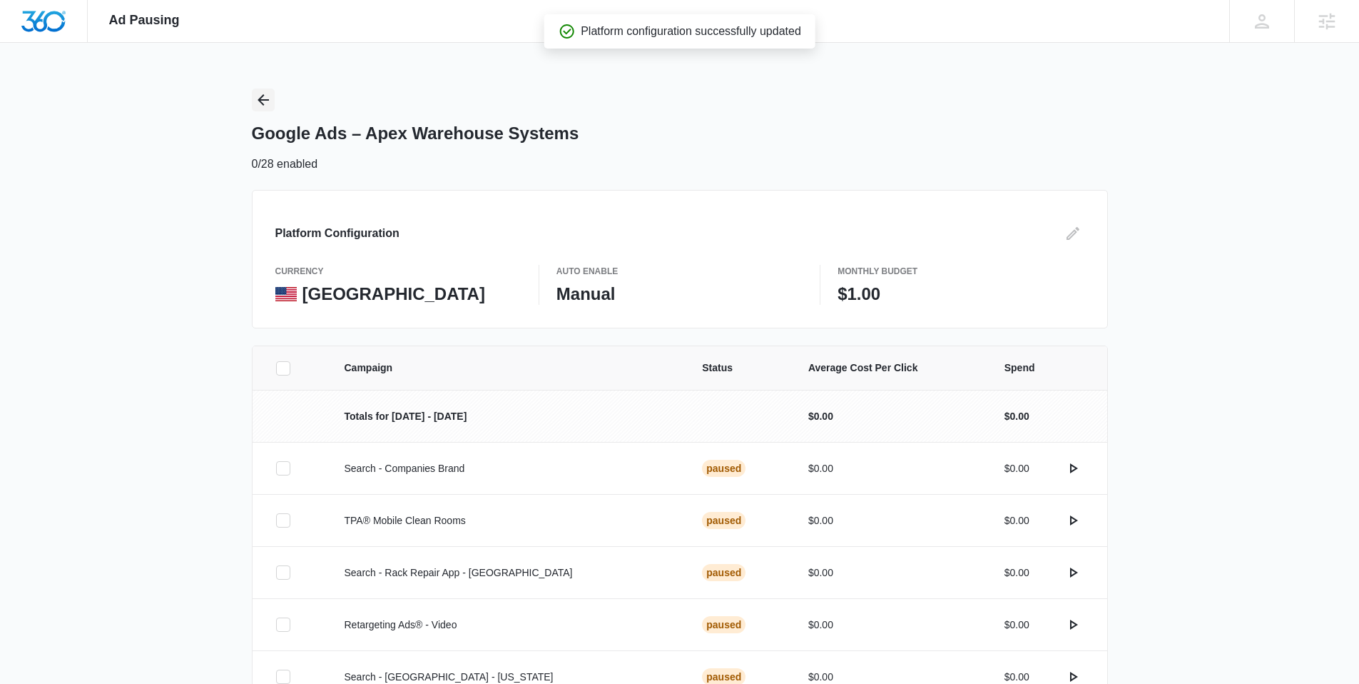
click at [260, 100] on icon "Back" at bounding box center [263, 99] width 11 height 11
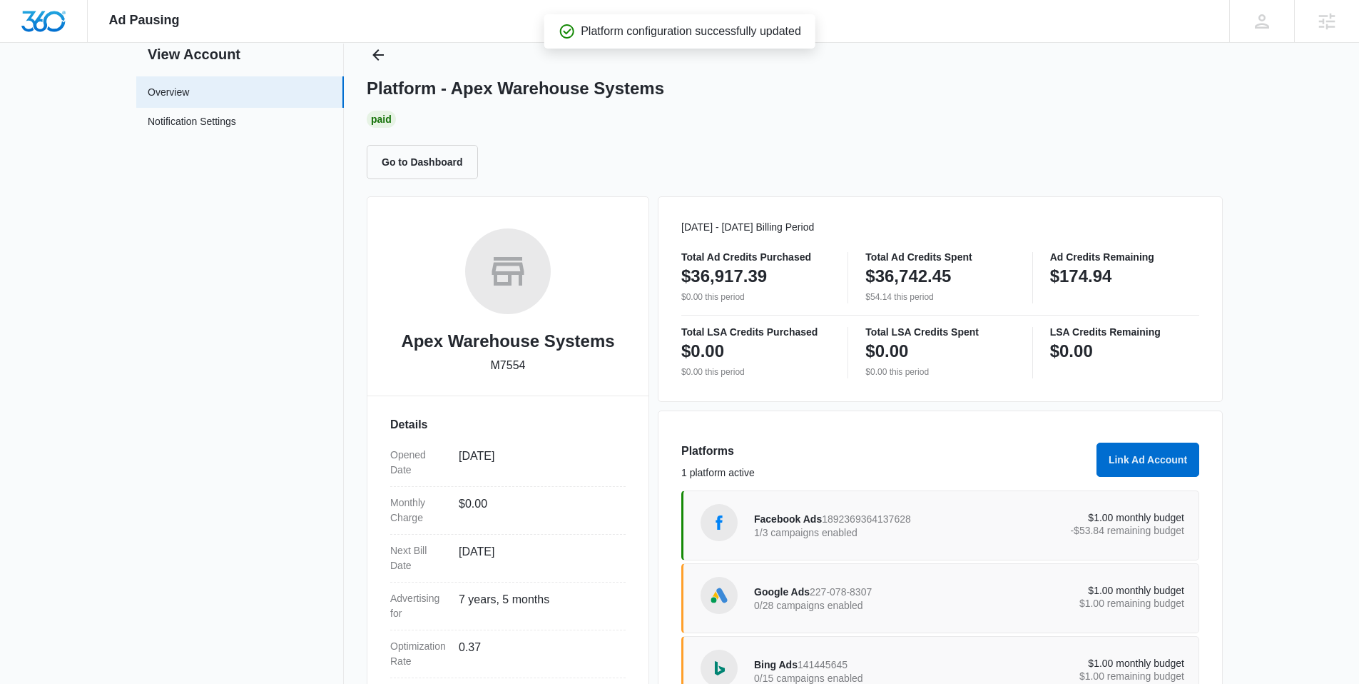
scroll to position [176, 0]
